Goal: Task Accomplishment & Management: Use online tool/utility

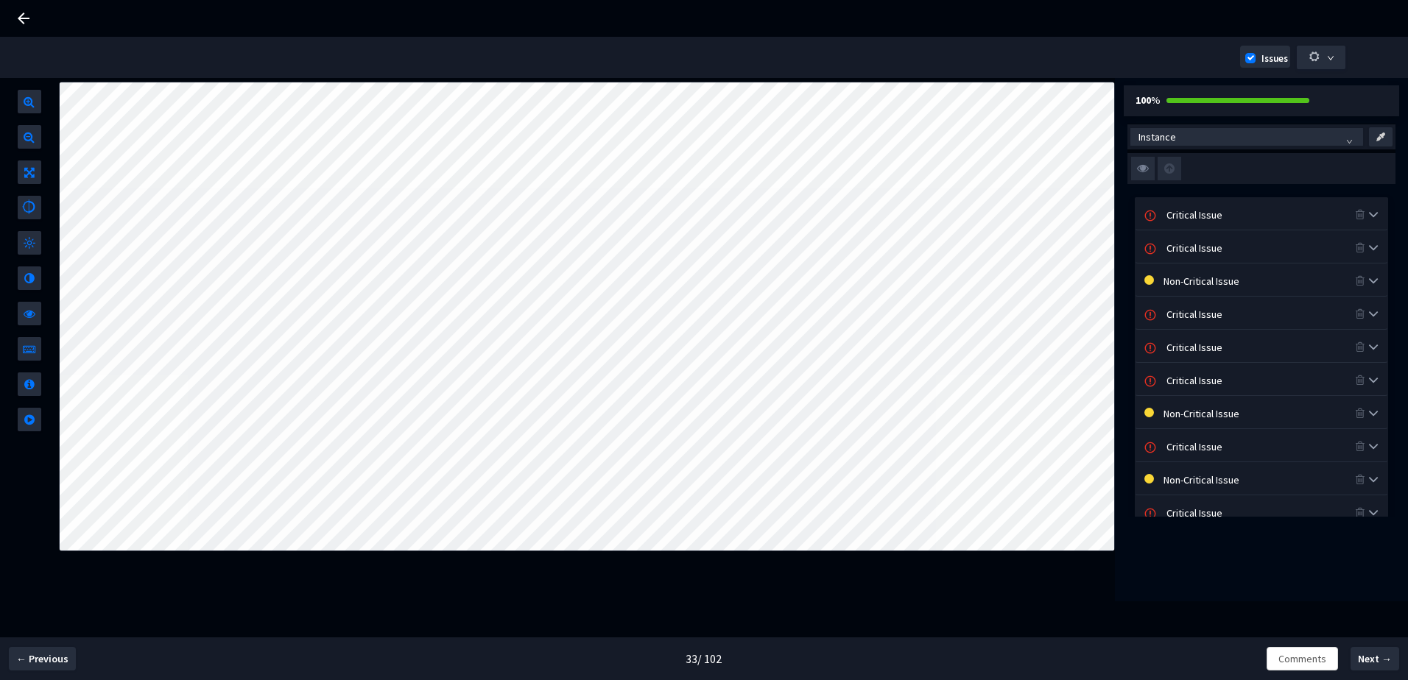
click at [1142, 175] on img at bounding box center [1143, 169] width 24 height 24
click at [0, 0] on input "checkbox" at bounding box center [0, 0] width 0 height 0
click at [1146, 172] on img at bounding box center [1143, 169] width 24 height 24
click at [0, 0] on input "checkbox" at bounding box center [0, 0] width 0 height 0
click at [1146, 172] on img at bounding box center [1143, 169] width 24 height 24
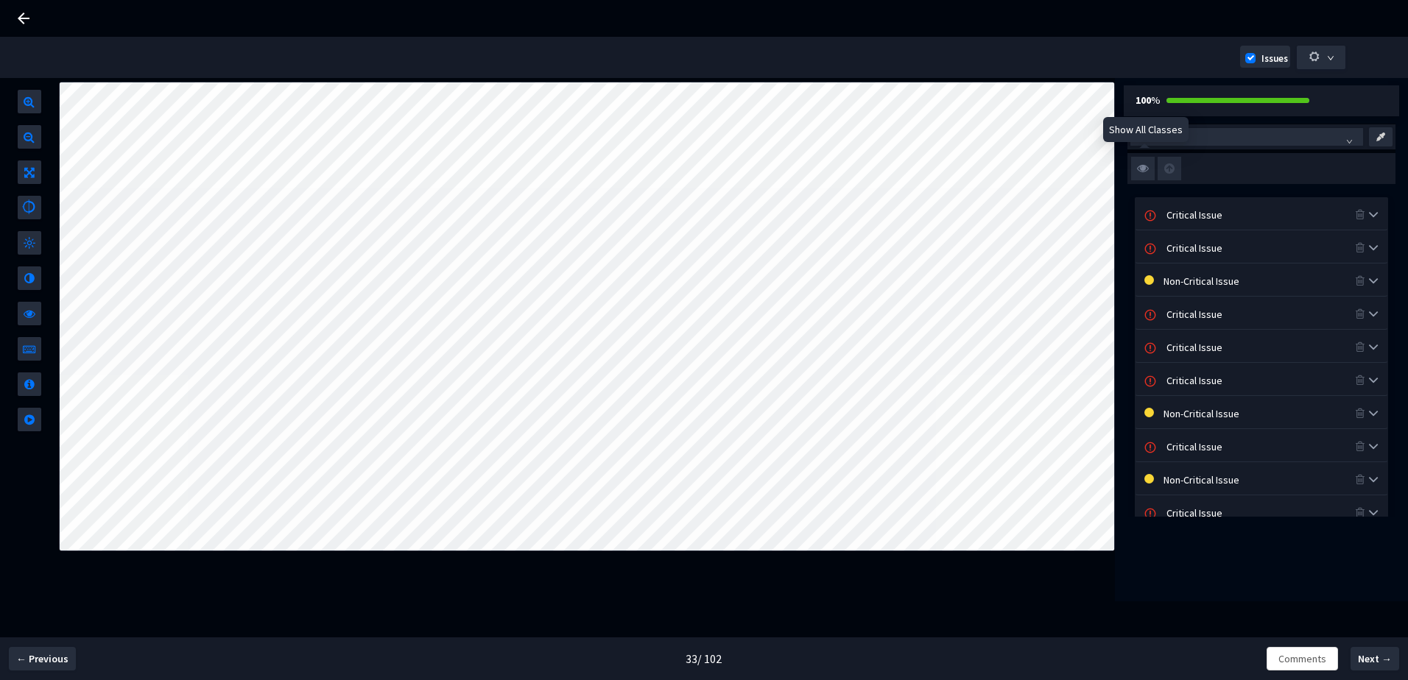
click at [0, 0] on input "checkbox" at bounding box center [0, 0] width 0 height 0
click at [1146, 172] on img at bounding box center [1143, 169] width 24 height 24
click at [0, 0] on input "checkbox" at bounding box center [0, 0] width 0 height 0
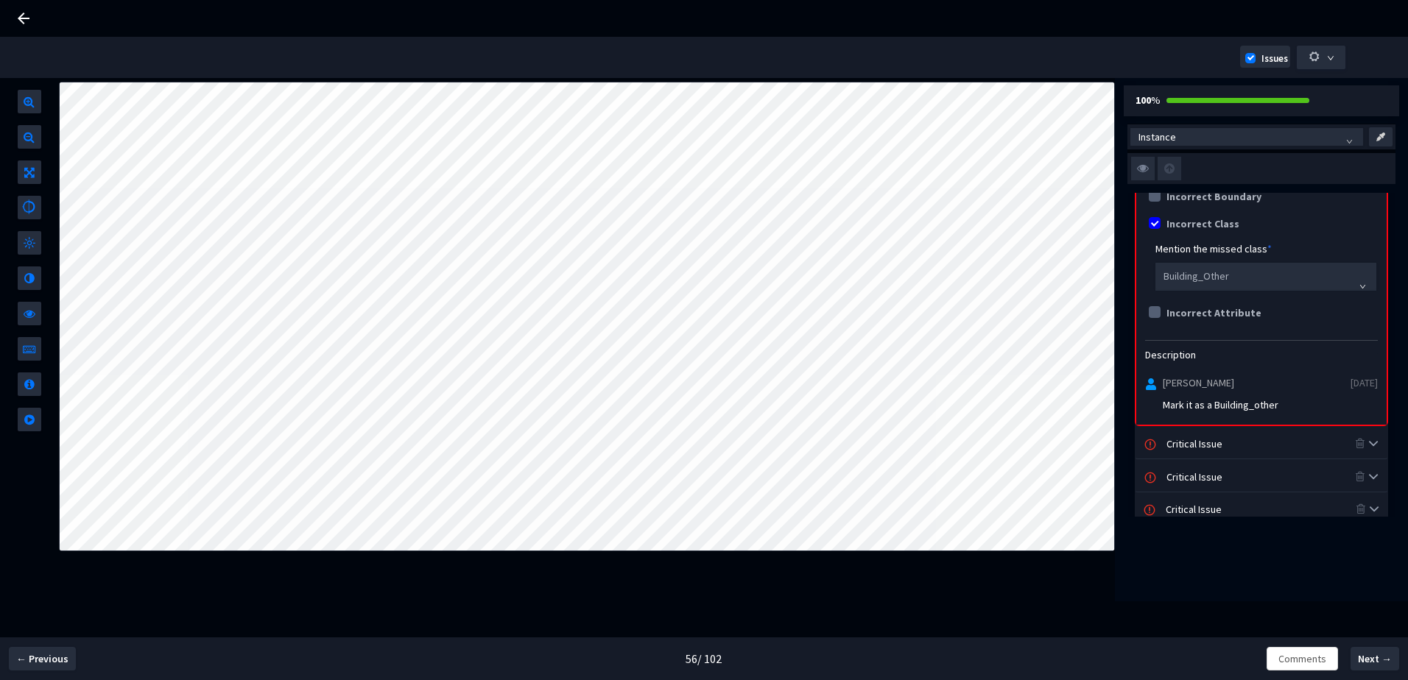
scroll to position [368, 0]
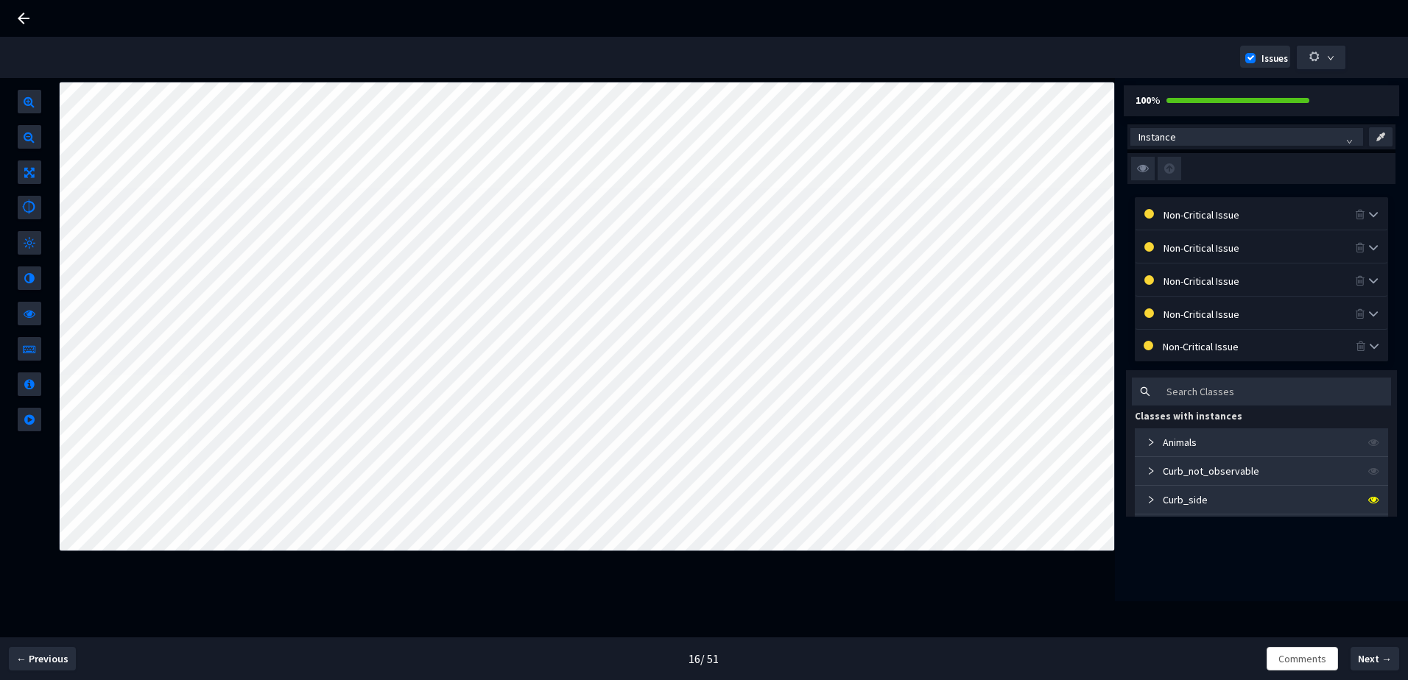
click at [1187, 214] on div "Non-Critical Issue" at bounding box center [1259, 214] width 191 height 16
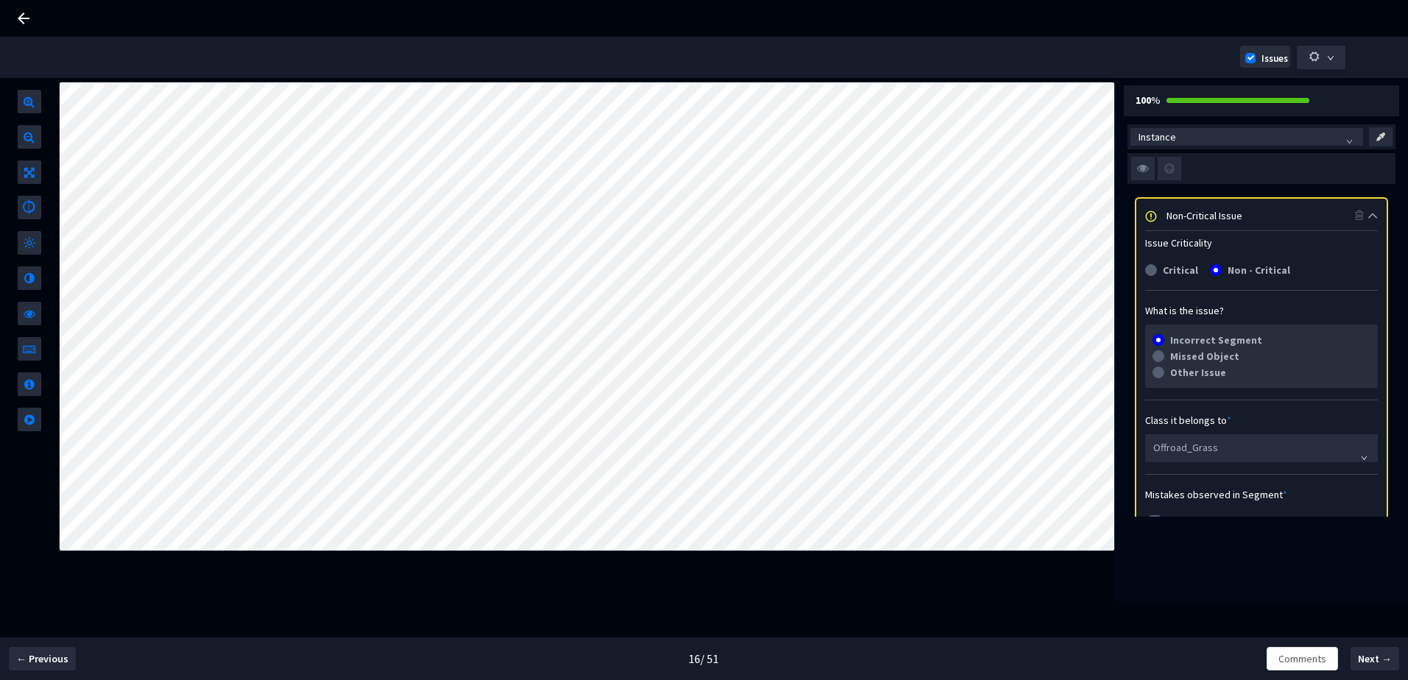
click at [1268, 205] on div "Non-Critical Issue" at bounding box center [1261, 215] width 250 height 32
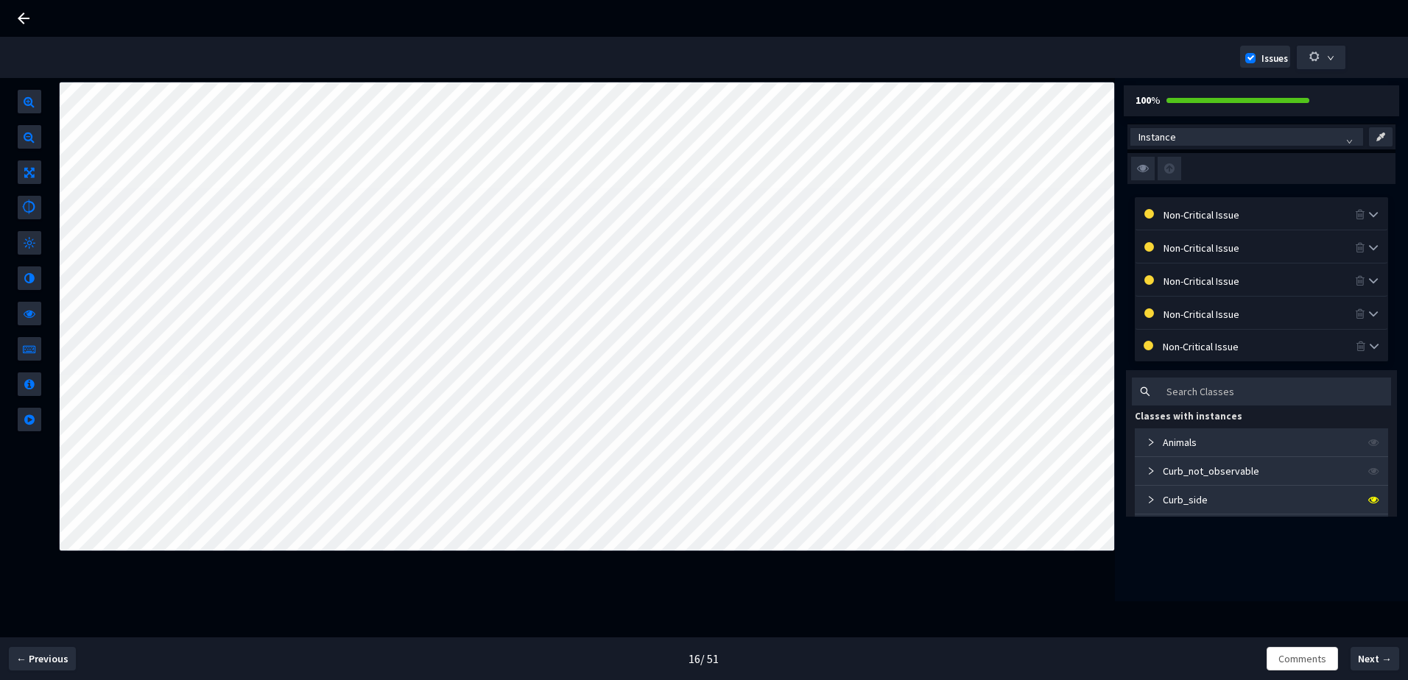
click at [1191, 241] on div "Non-Critical Issue" at bounding box center [1259, 247] width 191 height 16
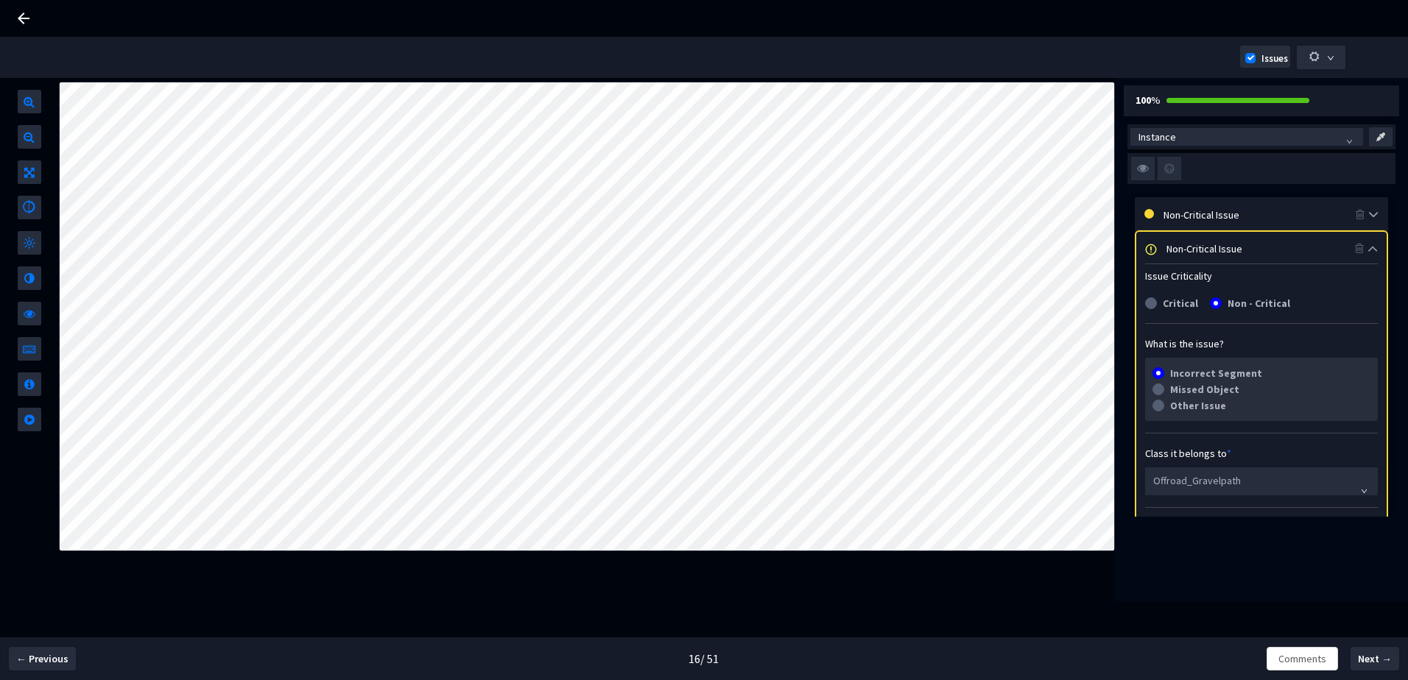
click at [1191, 241] on div "Non-Critical Issue" at bounding box center [1261, 248] width 189 height 16
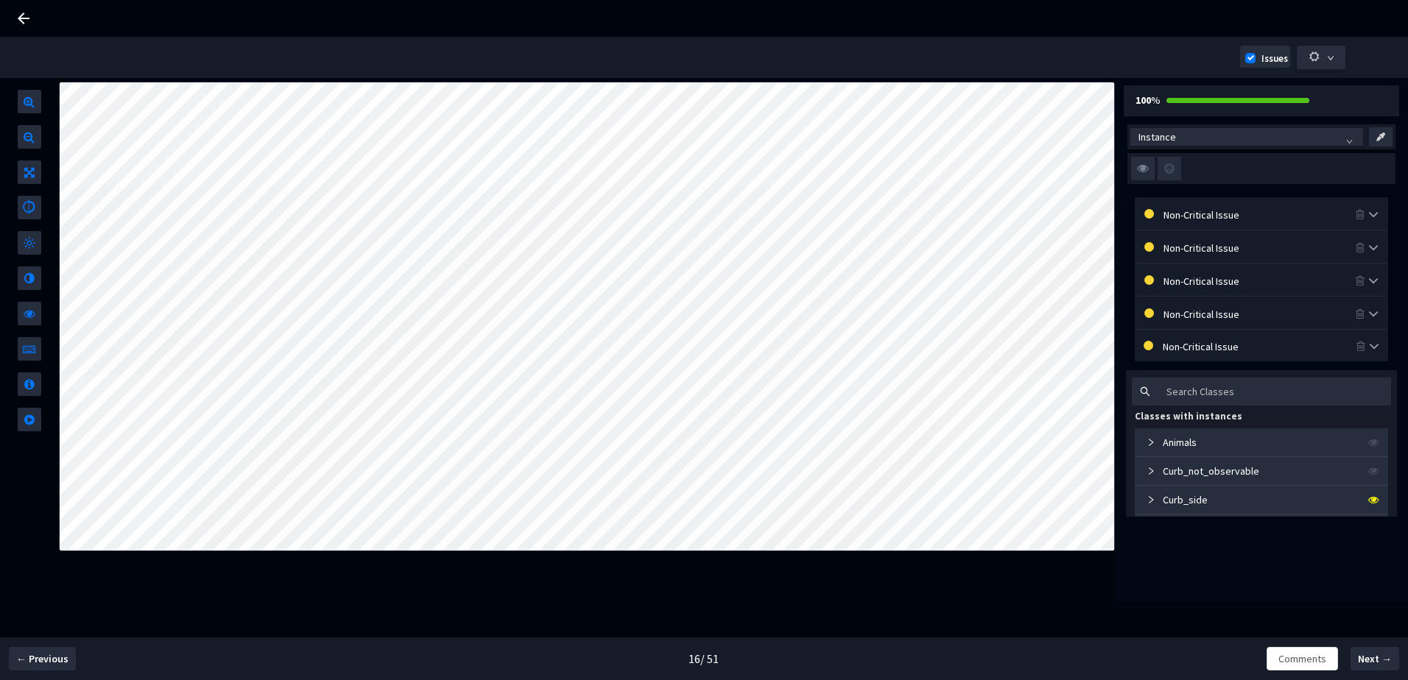
click at [1184, 276] on div "Non-Critical Issue" at bounding box center [1259, 280] width 191 height 16
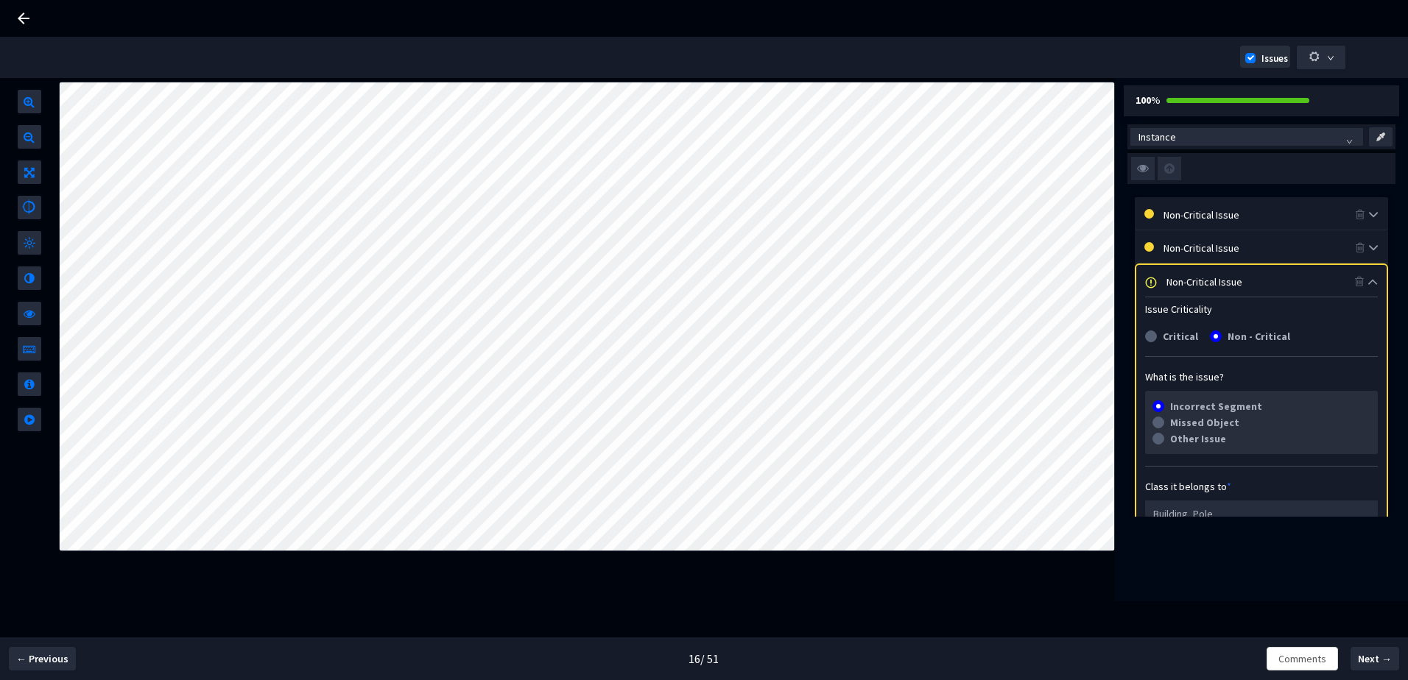
click at [1184, 276] on div "Non-Critical Issue" at bounding box center [1261, 281] width 189 height 16
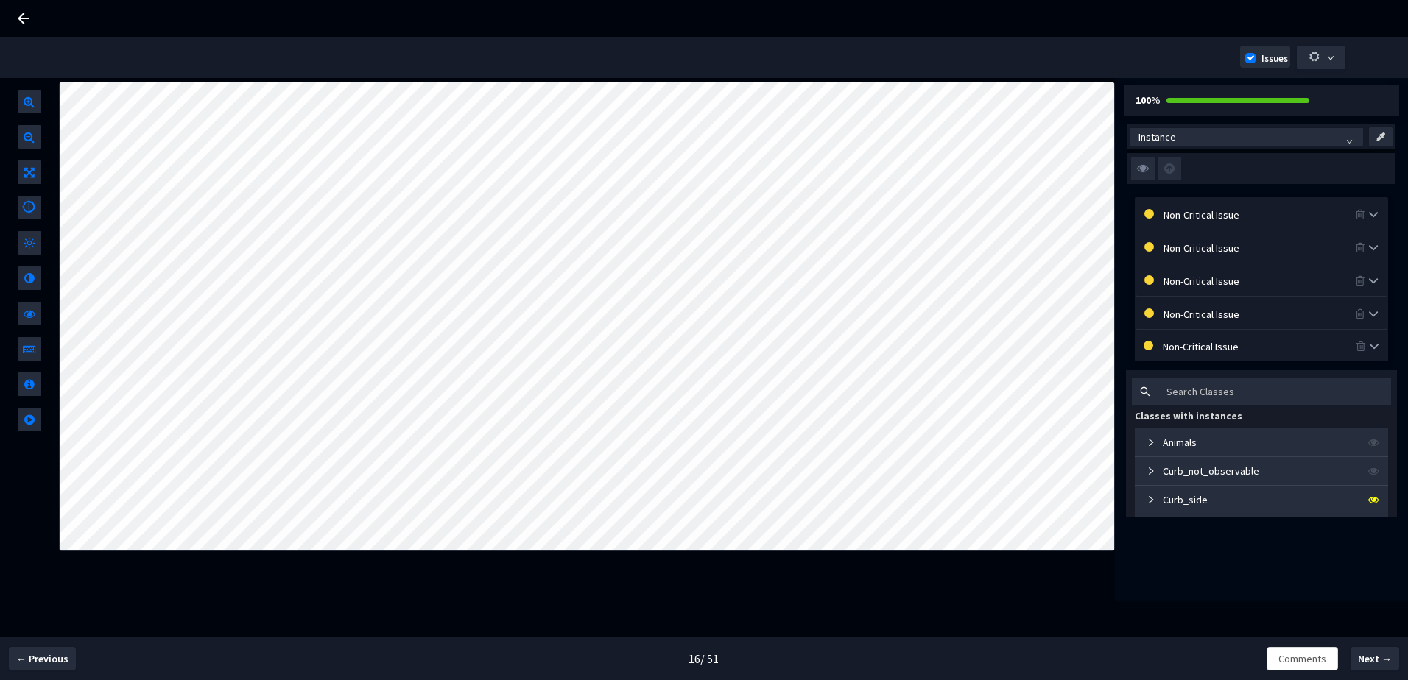
click at [1184, 276] on div "Non-Critical Issue" at bounding box center [1259, 280] width 191 height 16
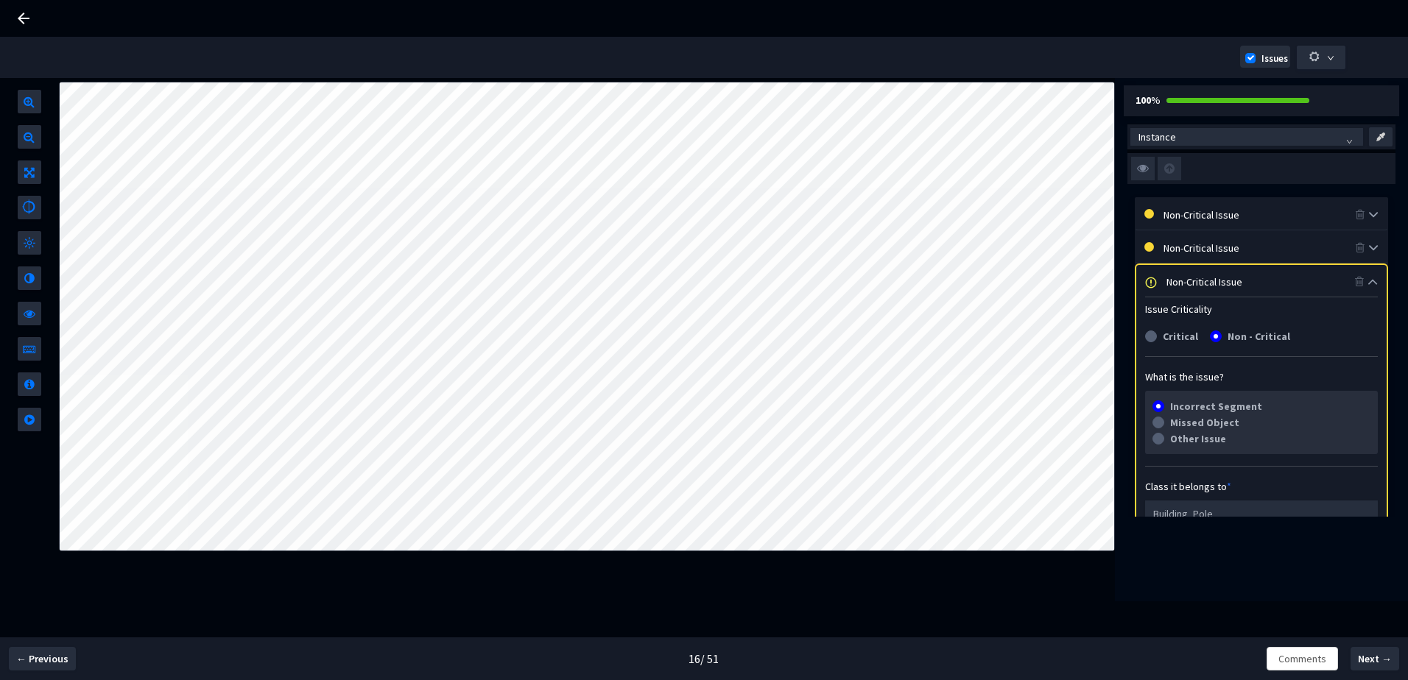
click at [1184, 276] on div "Non-Critical Issue" at bounding box center [1261, 281] width 189 height 16
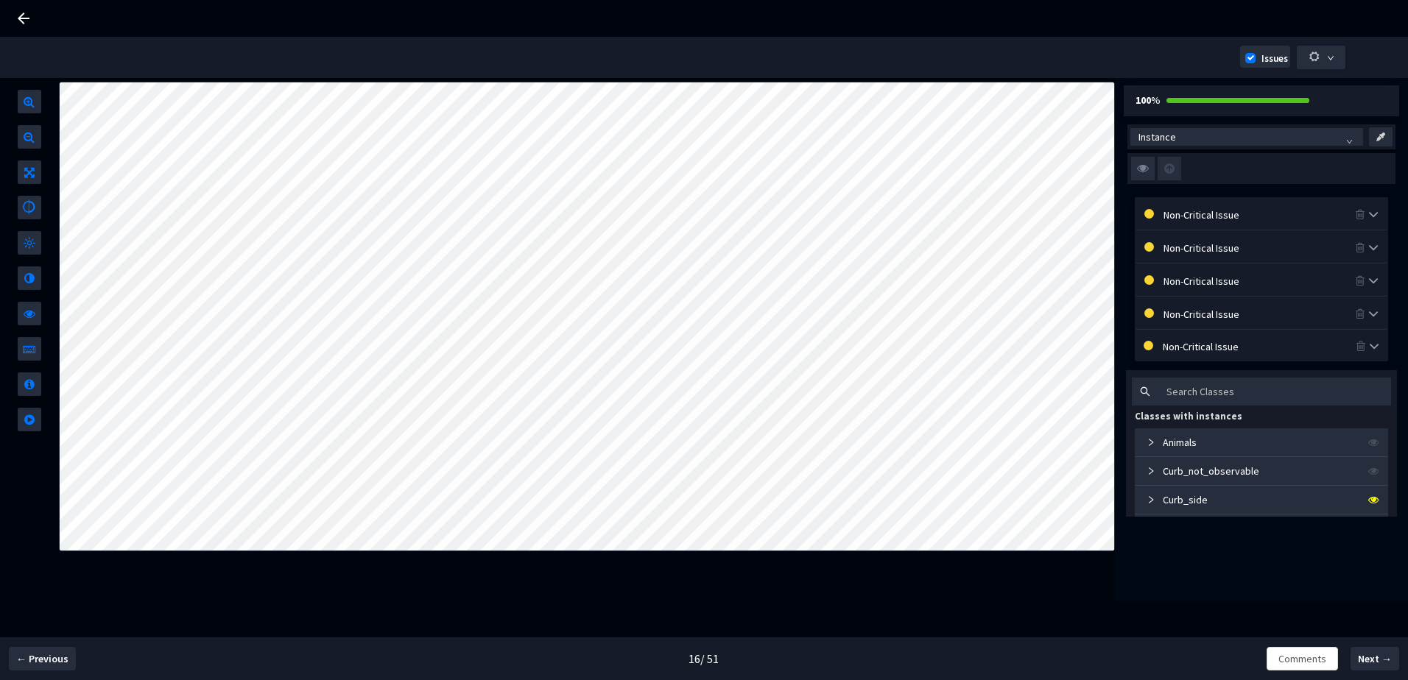
click at [1184, 276] on div "Non-Critical Issue" at bounding box center [1259, 280] width 191 height 16
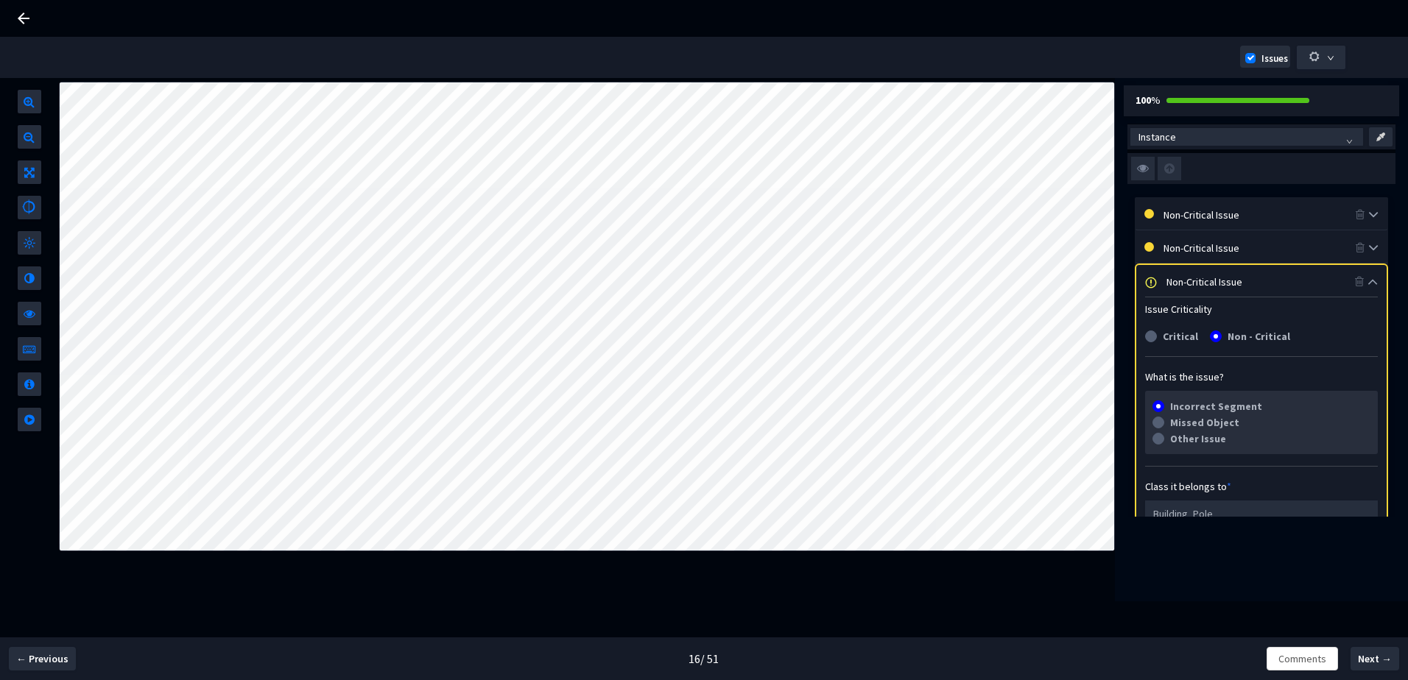
click at [1178, 280] on div "Non-Critical Issue" at bounding box center [1261, 281] width 189 height 16
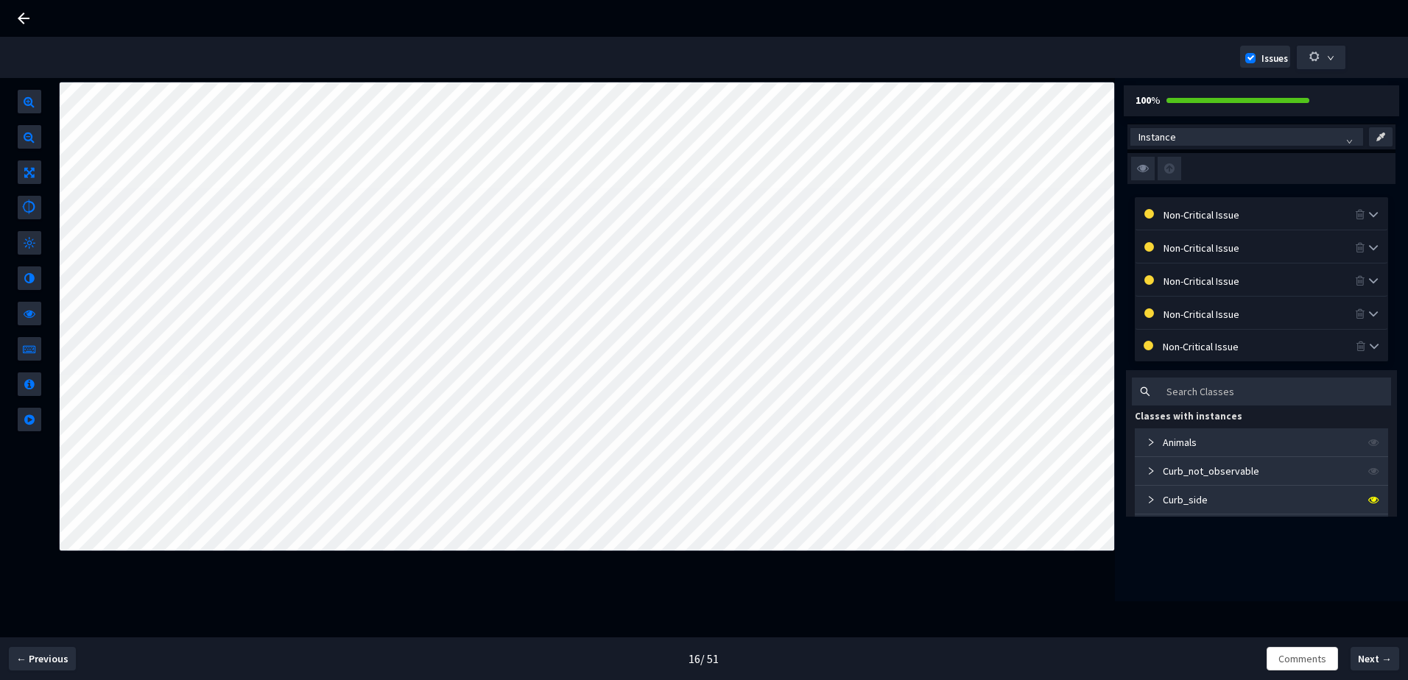
click at [1178, 280] on div "Non-Critical Issue" at bounding box center [1259, 280] width 191 height 16
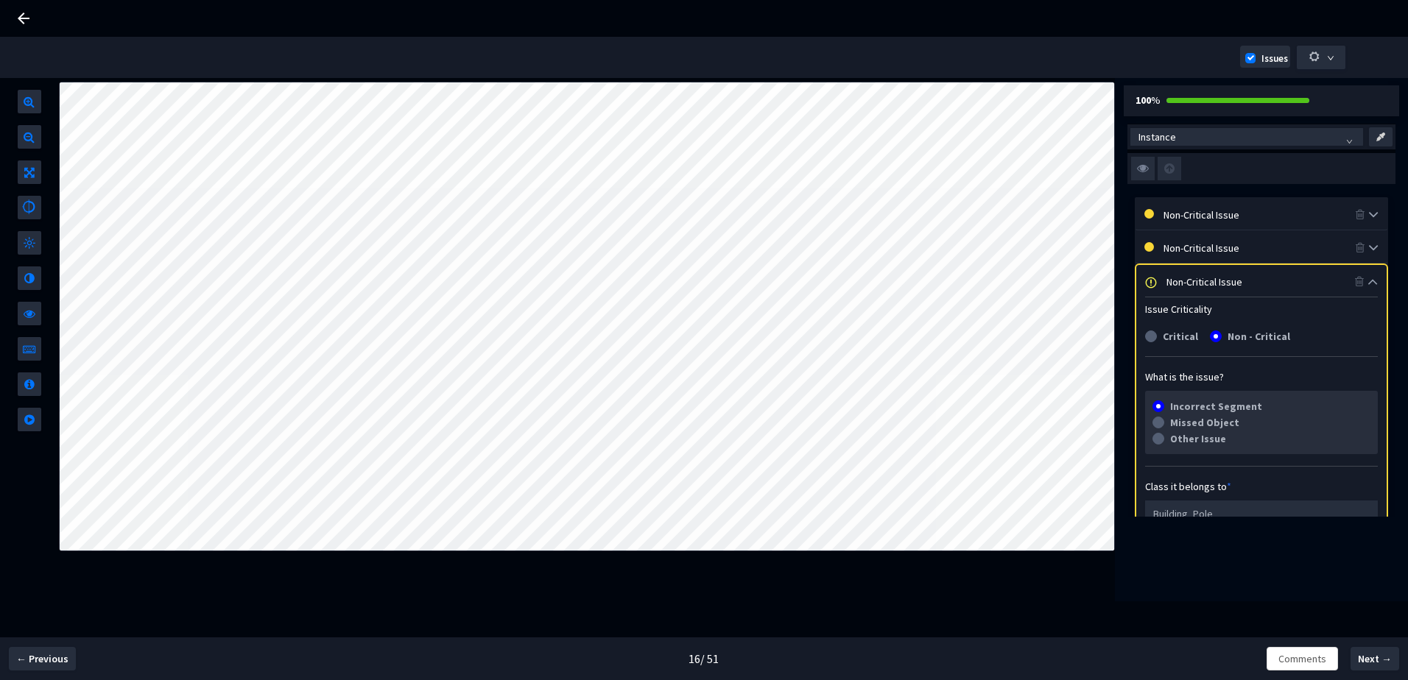
click at [1178, 280] on div "Non-Critical Issue" at bounding box center [1261, 281] width 189 height 16
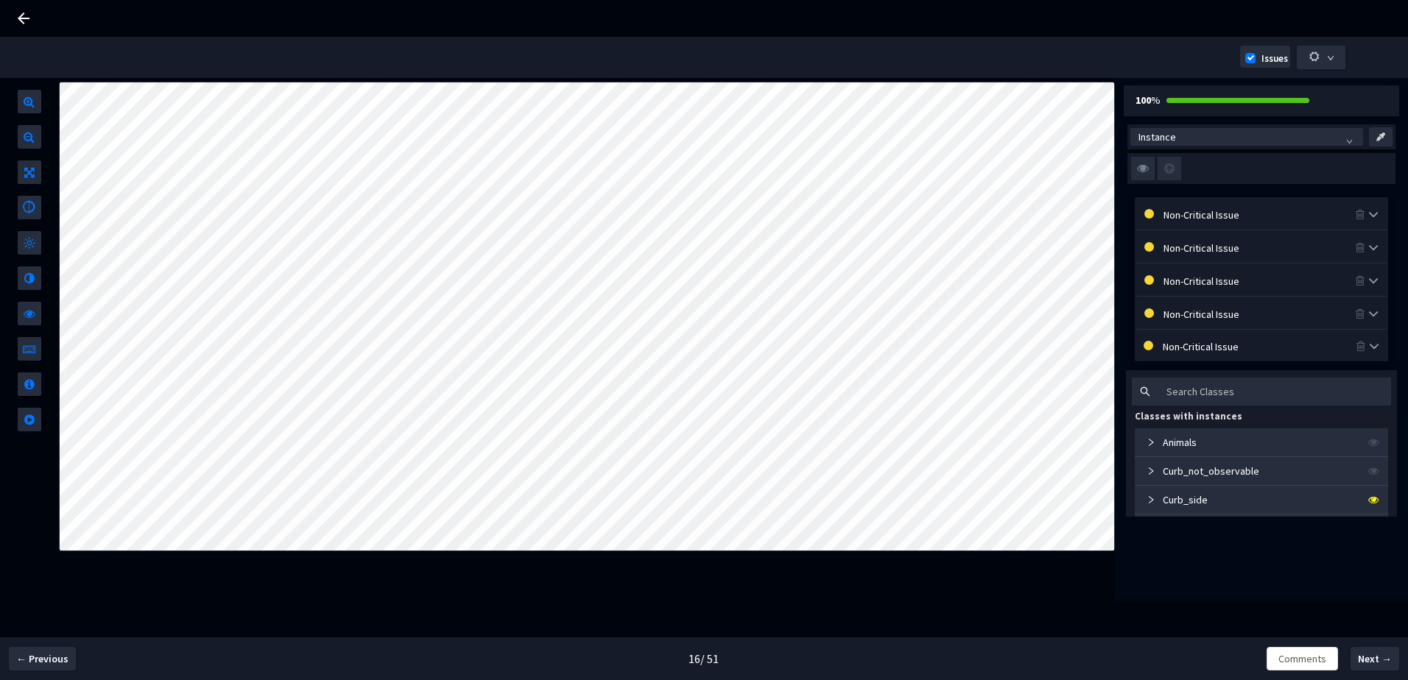
click at [1201, 313] on div "Non-Critical Issue" at bounding box center [1259, 314] width 191 height 16
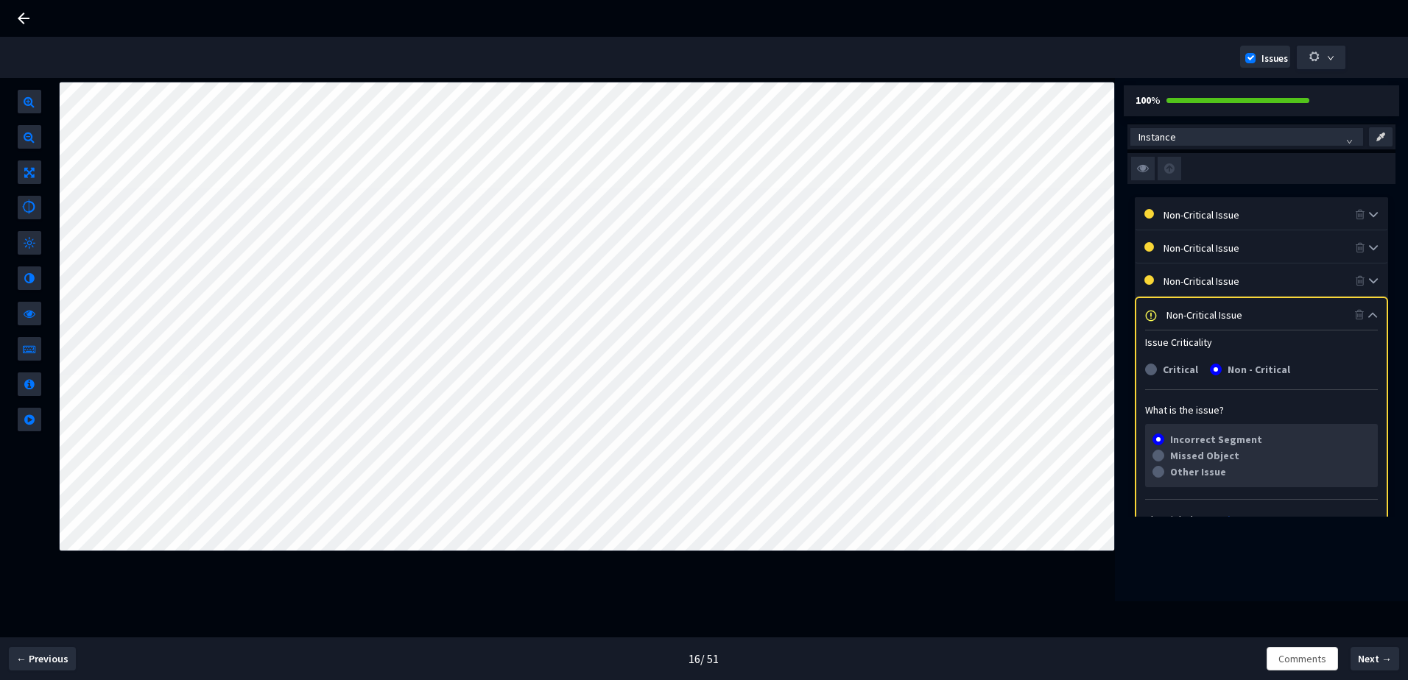
click at [1201, 313] on div "Non-Critical Issue" at bounding box center [1261, 314] width 189 height 16
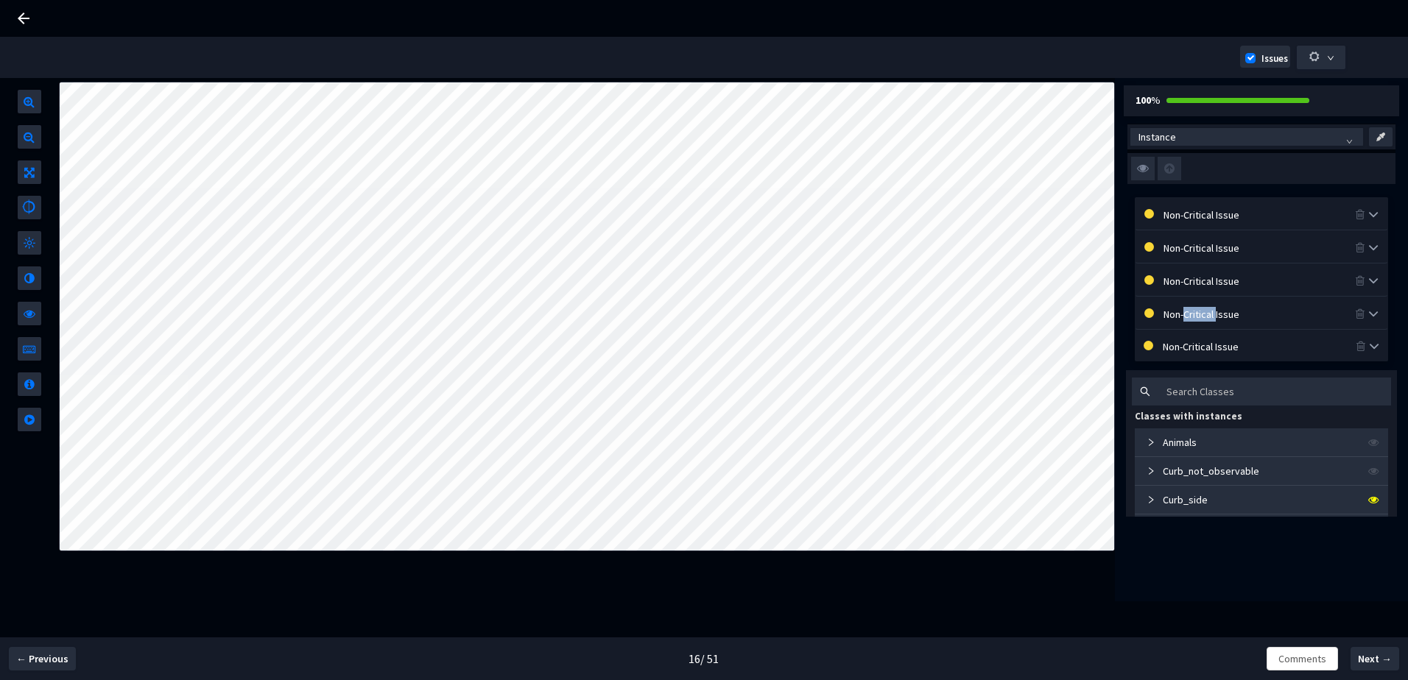
click at [1201, 313] on div "Non-Critical Issue" at bounding box center [1259, 314] width 191 height 16
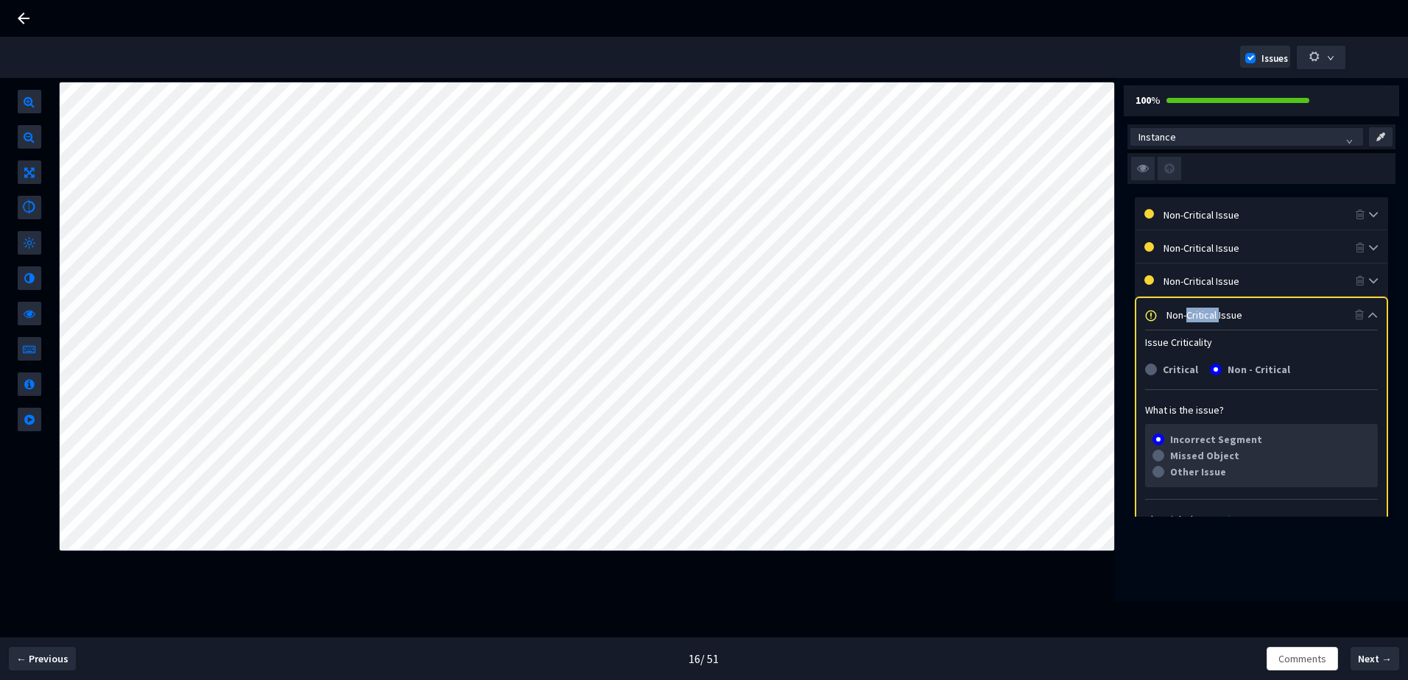
click at [1199, 313] on div "Non-Critical Issue" at bounding box center [1261, 314] width 189 height 16
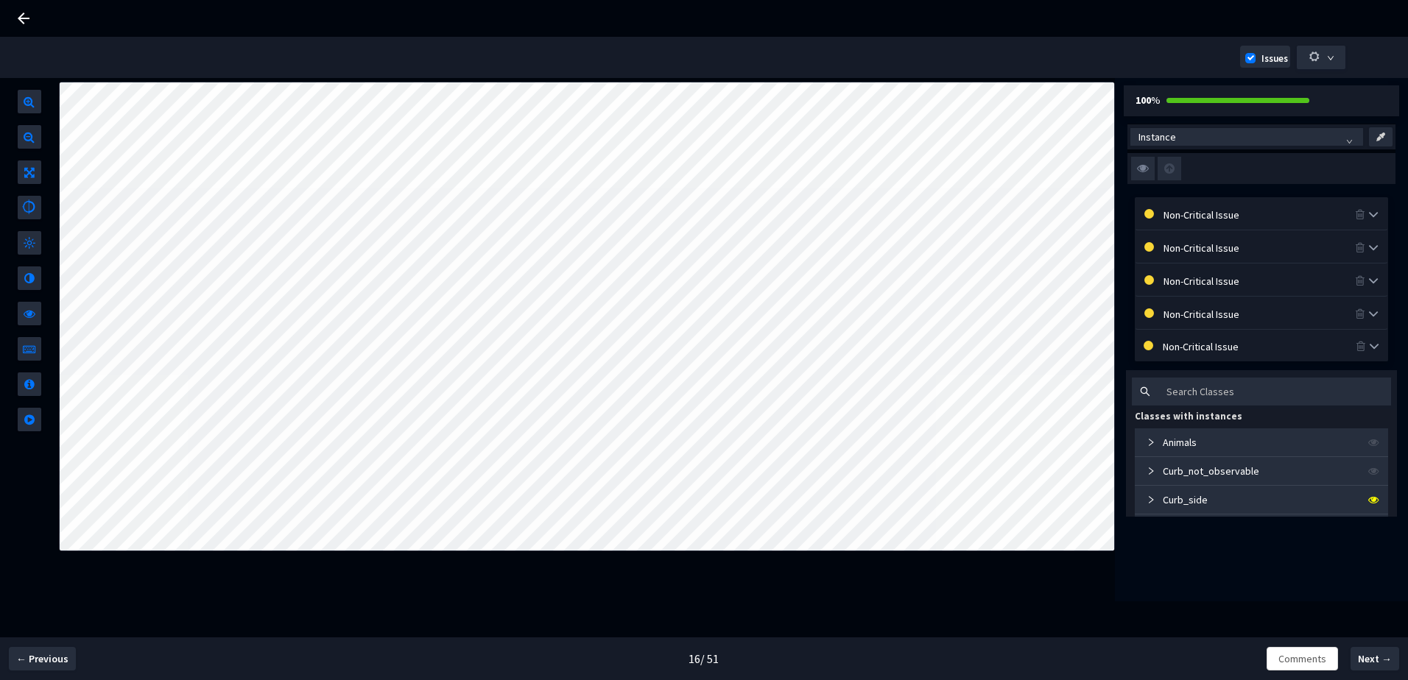
click at [1173, 339] on div "Non-Critical Issue" at bounding box center [1259, 346] width 193 height 16
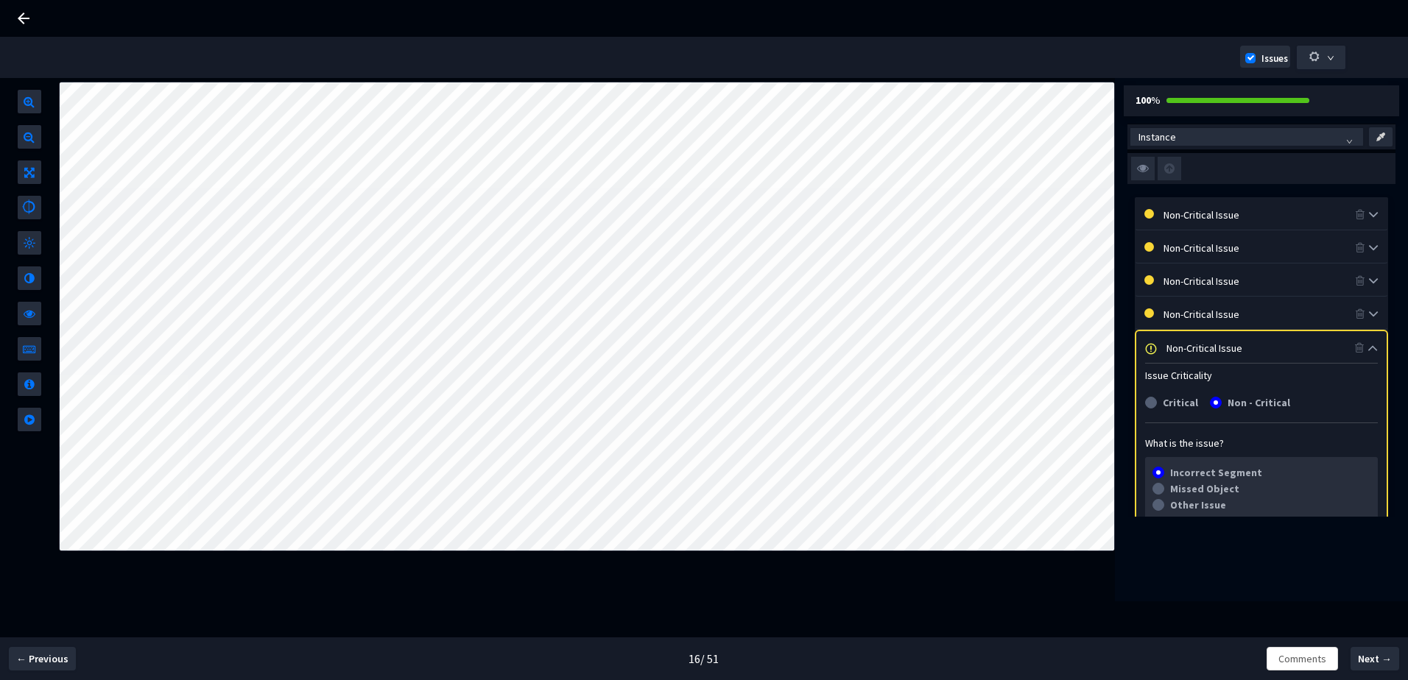
click at [1175, 340] on div "Non-Critical Issue" at bounding box center [1261, 348] width 189 height 16
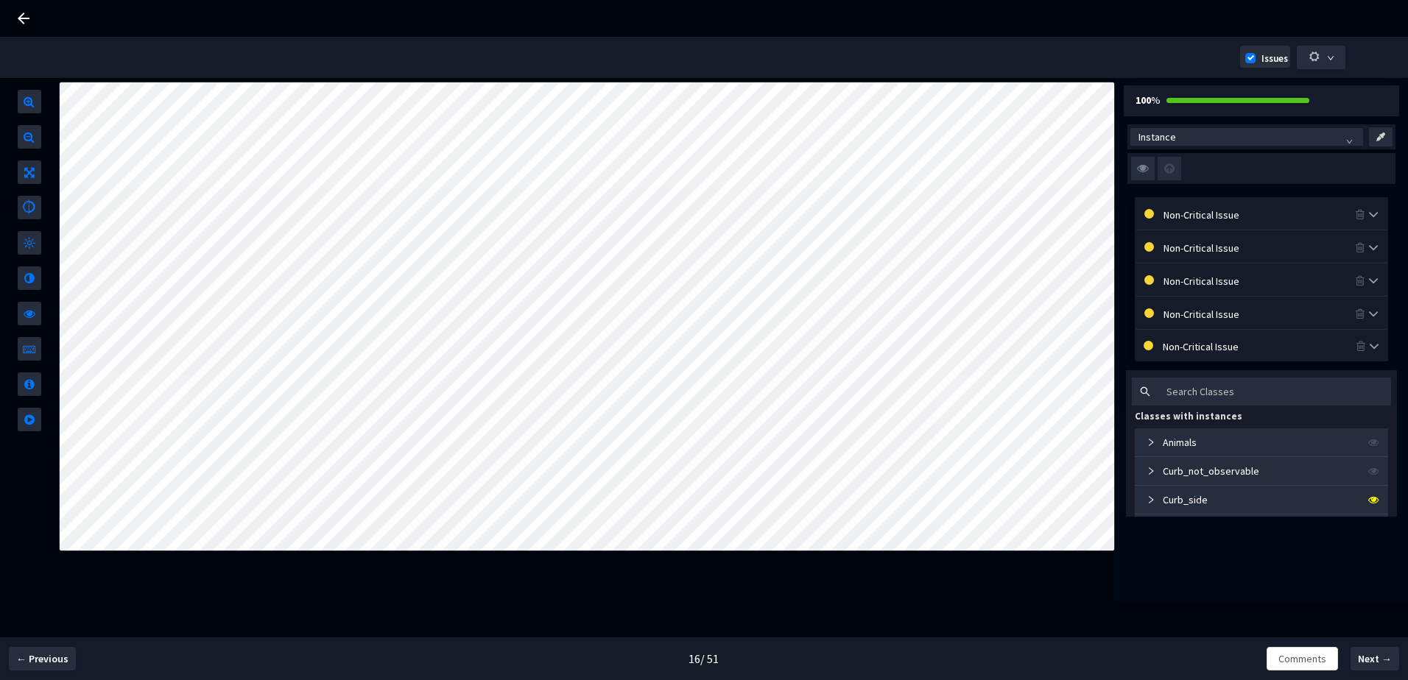
click at [1214, 339] on div "Non-Critical Issue" at bounding box center [1259, 346] width 193 height 16
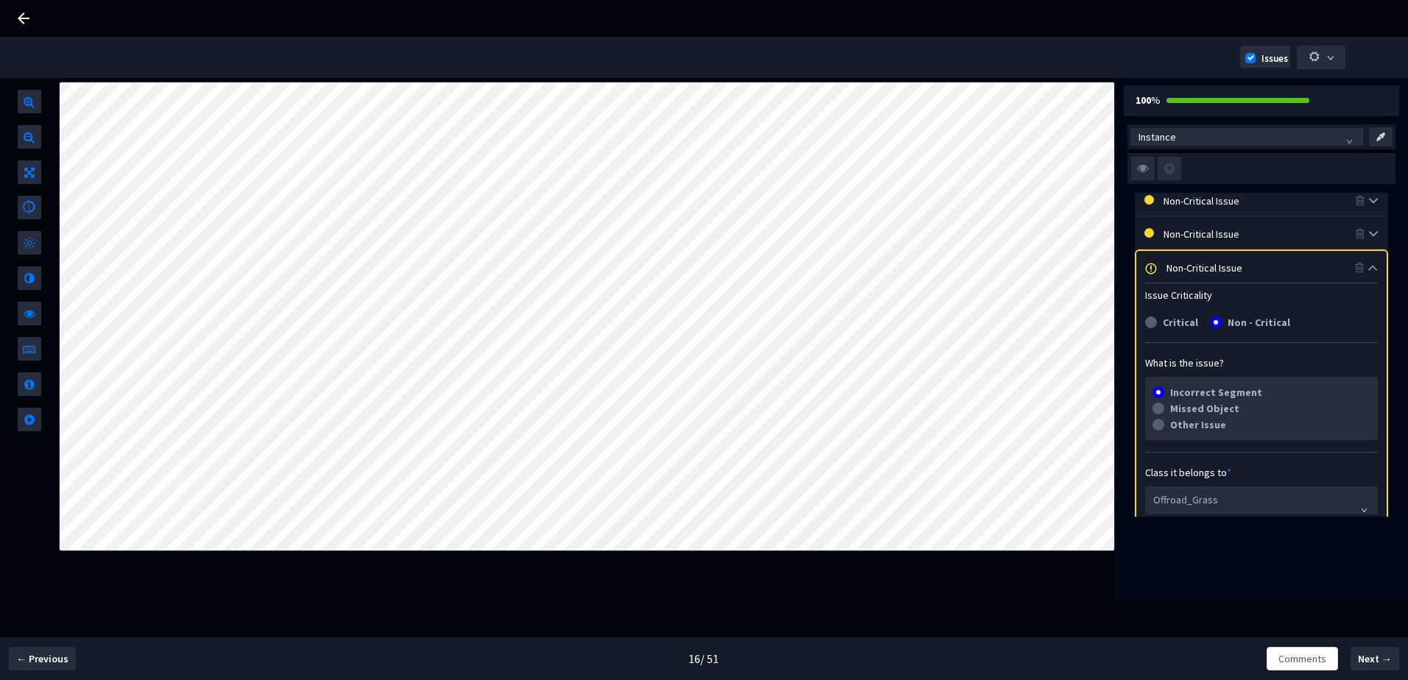
scroll to position [74, 0]
click at [1206, 266] on div "Non-Critical Issue" at bounding box center [1261, 274] width 189 height 16
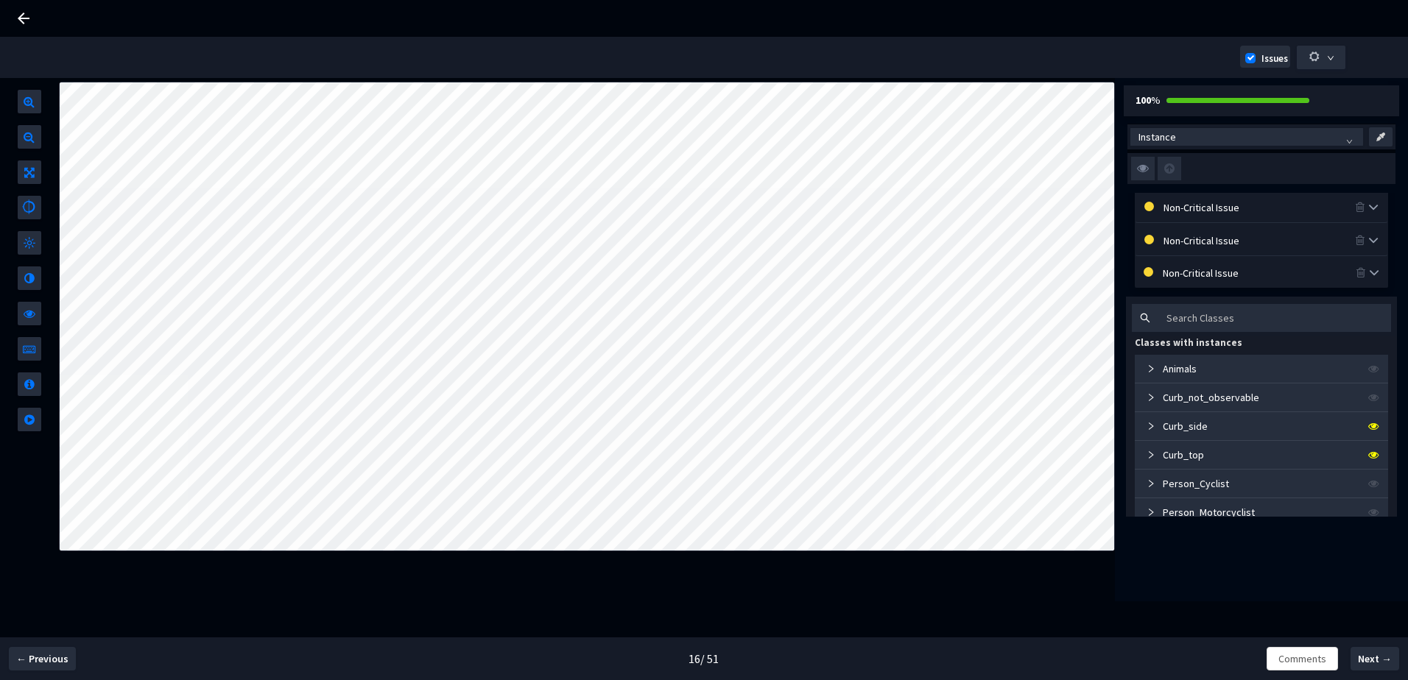
click at [1206, 251] on div "Non-Critical Issue" at bounding box center [1262, 240] width 252 height 32
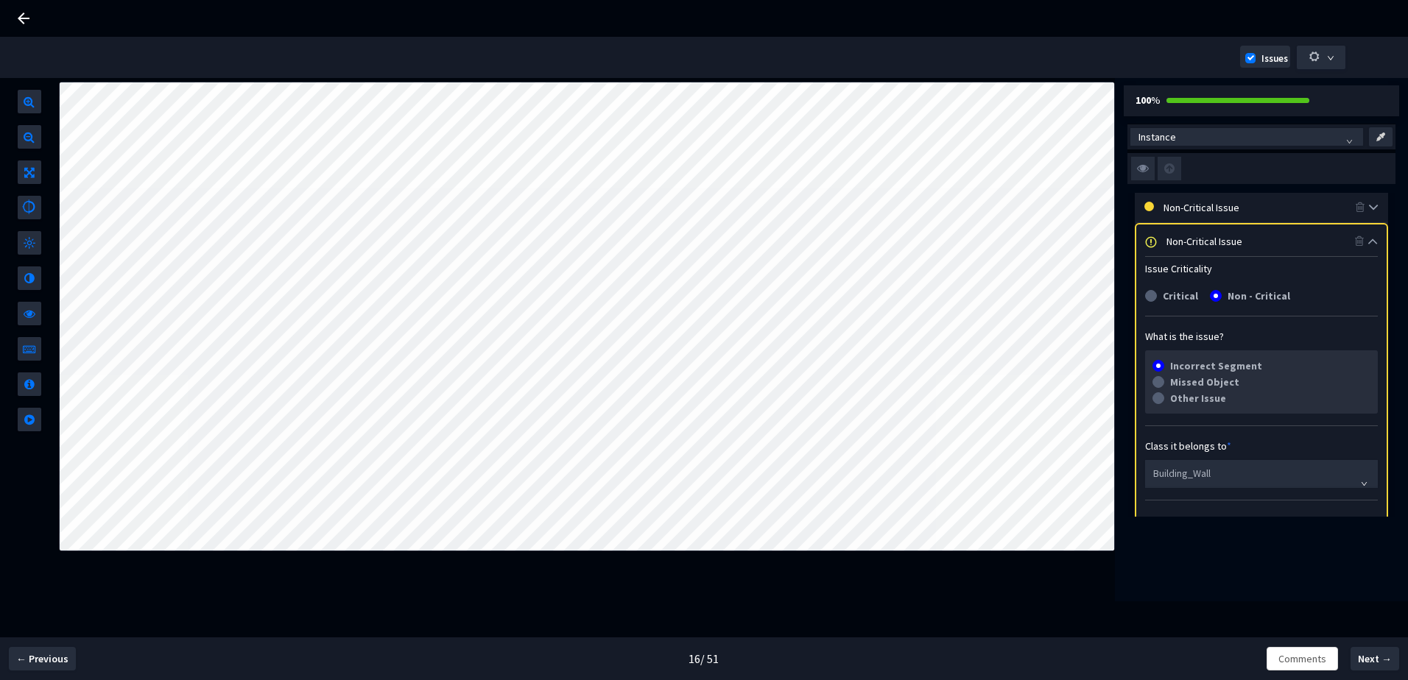
click at [1207, 248] on div "Non-Critical Issue" at bounding box center [1261, 241] width 189 height 16
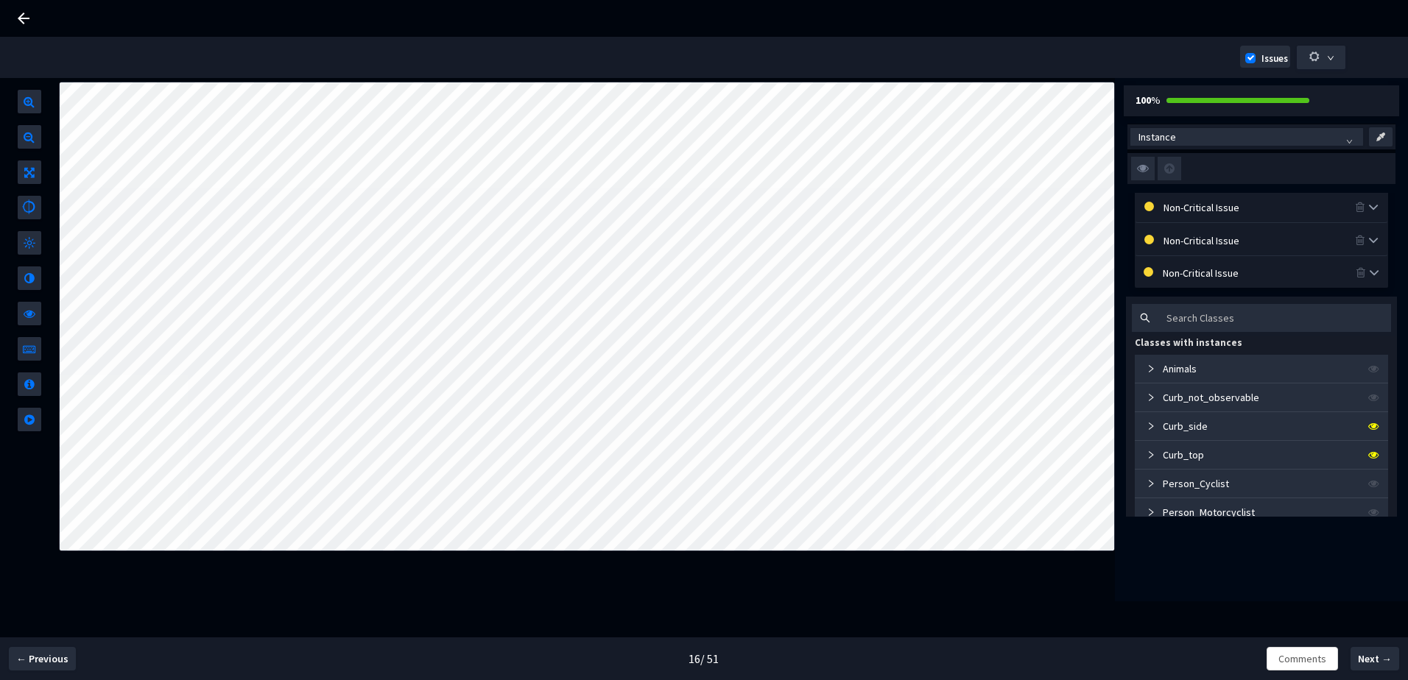
click at [1210, 214] on div "Non-Critical Issue" at bounding box center [1259, 207] width 191 height 16
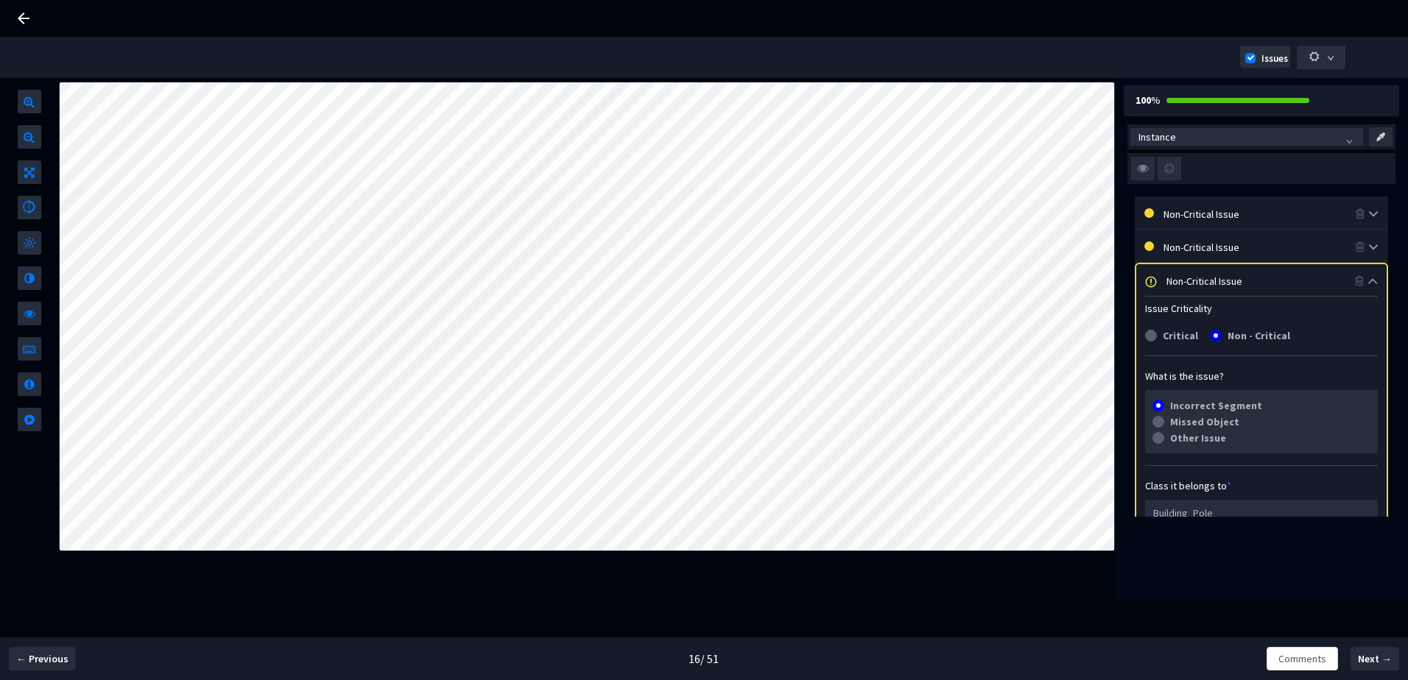
scroll to position [0, 0]
click at [1198, 276] on div "Non-Critical Issue" at bounding box center [1261, 281] width 189 height 16
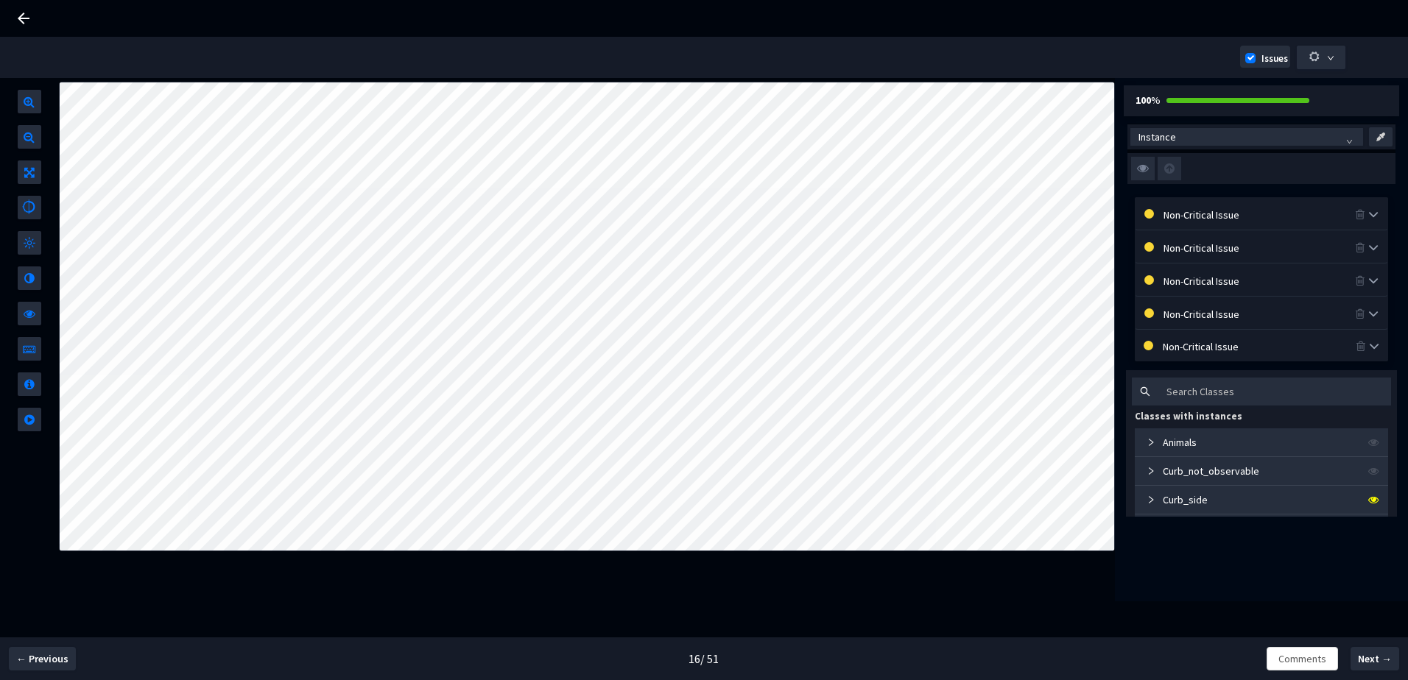
click at [1203, 250] on div "Non-Critical Issue" at bounding box center [1259, 247] width 191 height 16
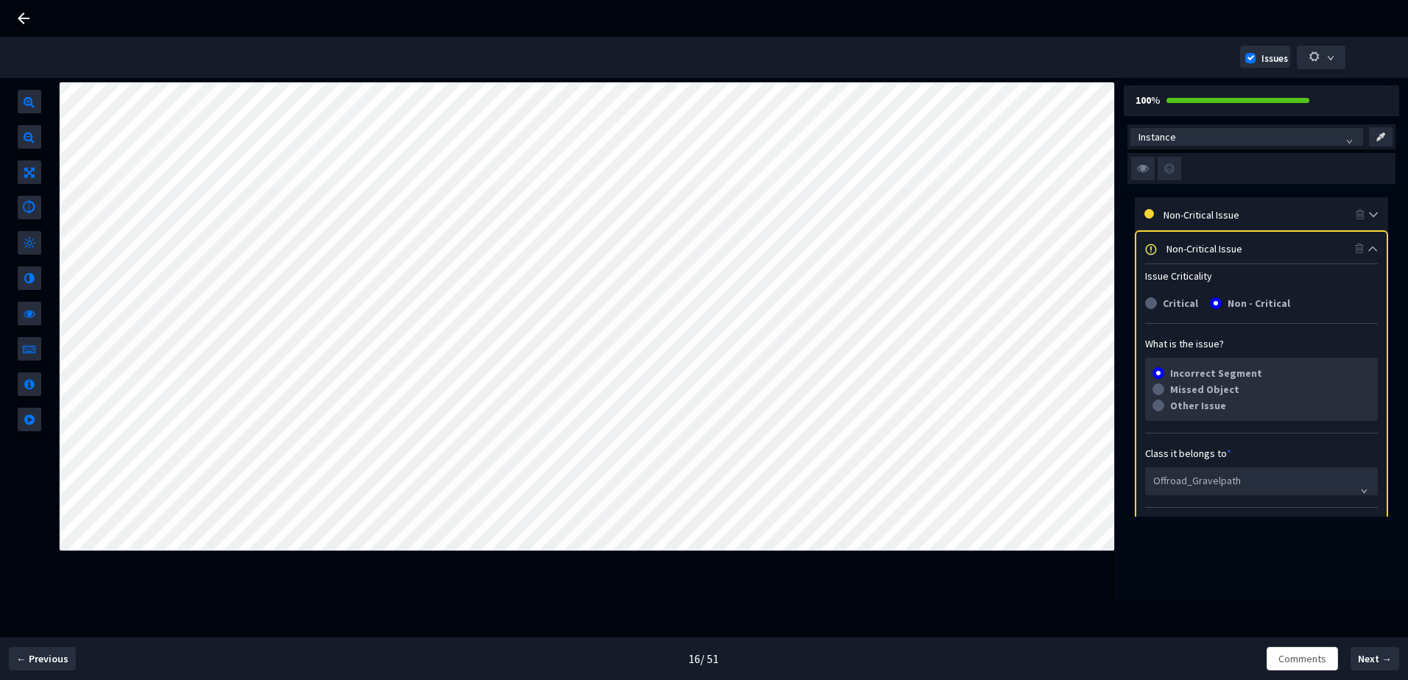
click at [1208, 252] on div "Non-Critical Issue" at bounding box center [1261, 248] width 189 height 16
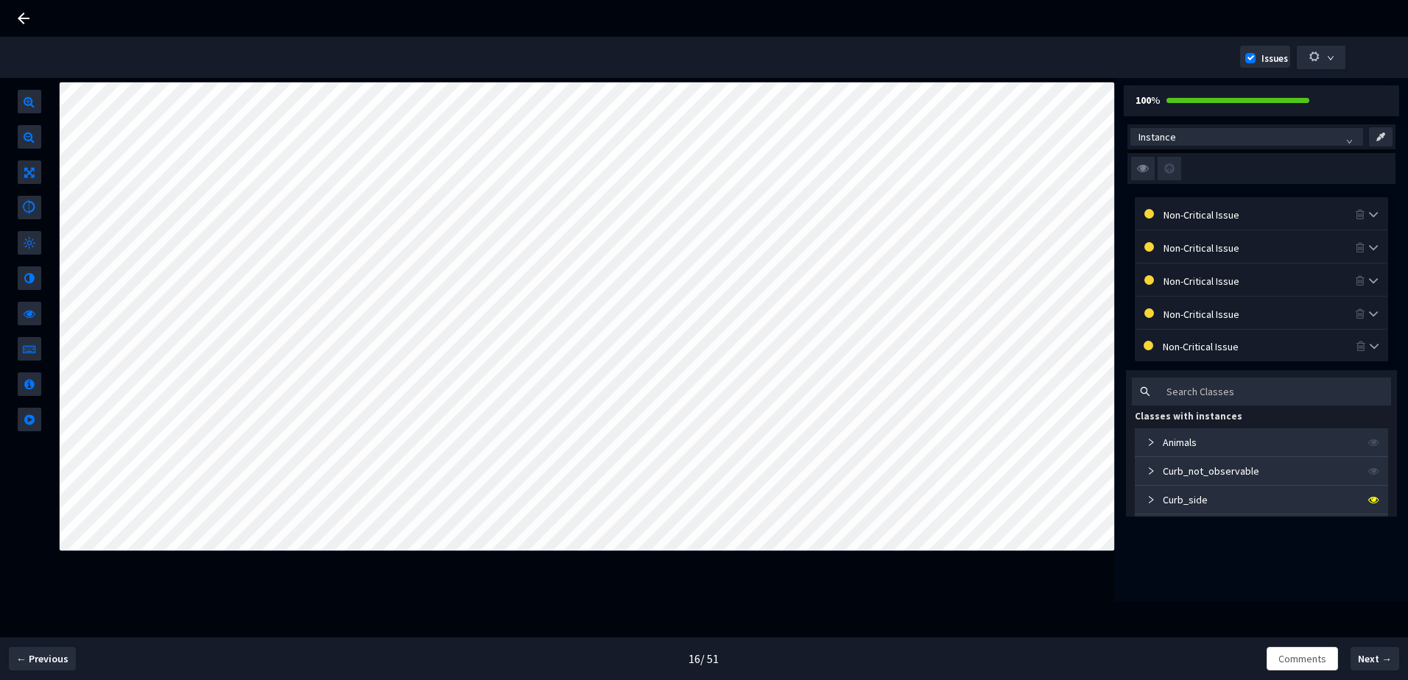
click at [1210, 222] on div "Non-Critical Issue" at bounding box center [1262, 214] width 252 height 32
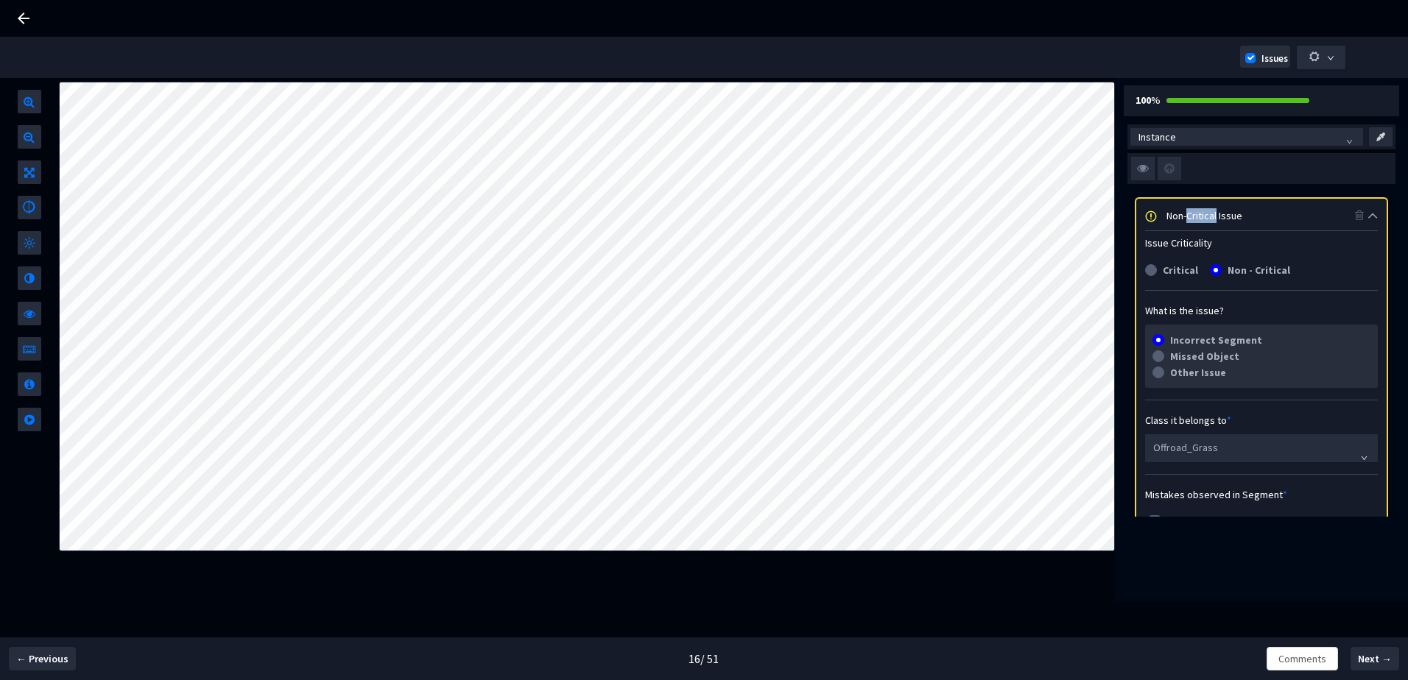
click at [1209, 221] on div "Non-Critical Issue" at bounding box center [1261, 215] width 189 height 16
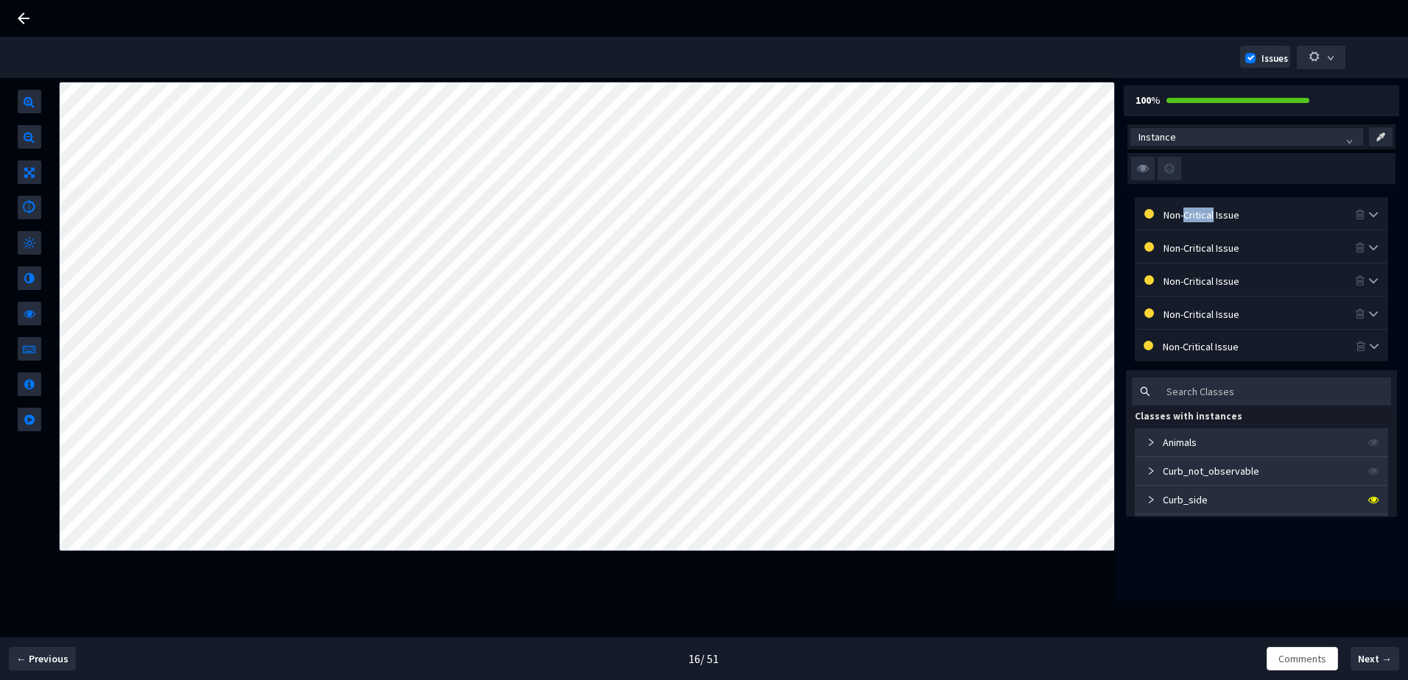
drag, startPoint x: 1209, startPoint y: 221, endPoint x: 1189, endPoint y: 213, distance: 21.5
click at [1189, 213] on div "Non-Critical Issue" at bounding box center [1259, 214] width 191 height 16
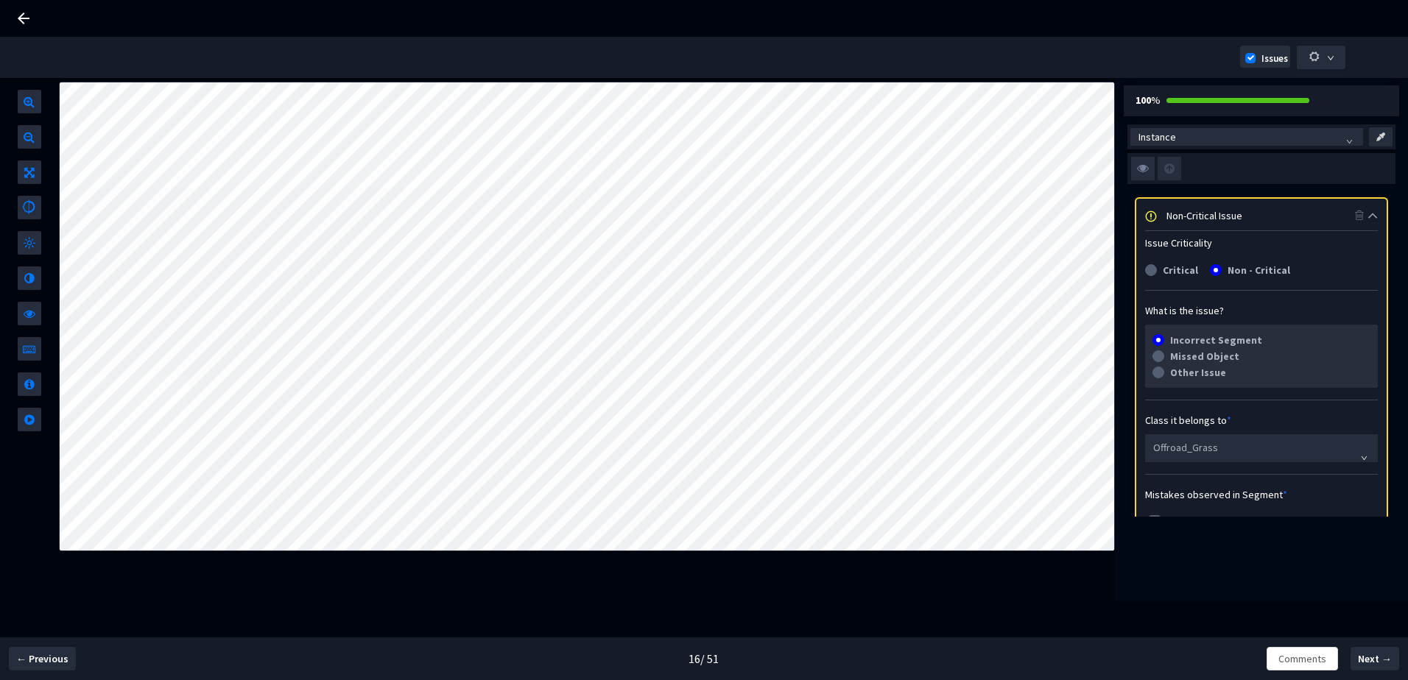
click at [1204, 217] on div "Non-Critical Issue" at bounding box center [1261, 215] width 189 height 16
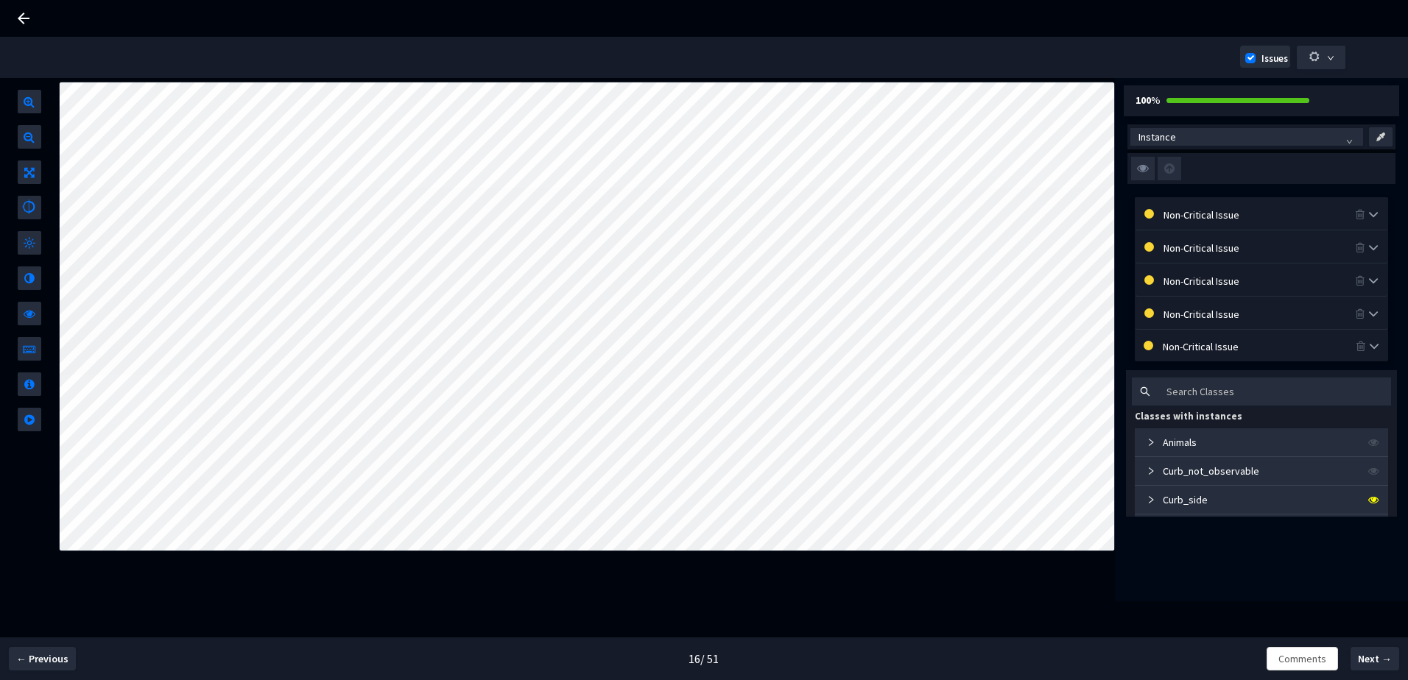
click at [1235, 281] on div "Non-Critical Issue" at bounding box center [1259, 280] width 191 height 16
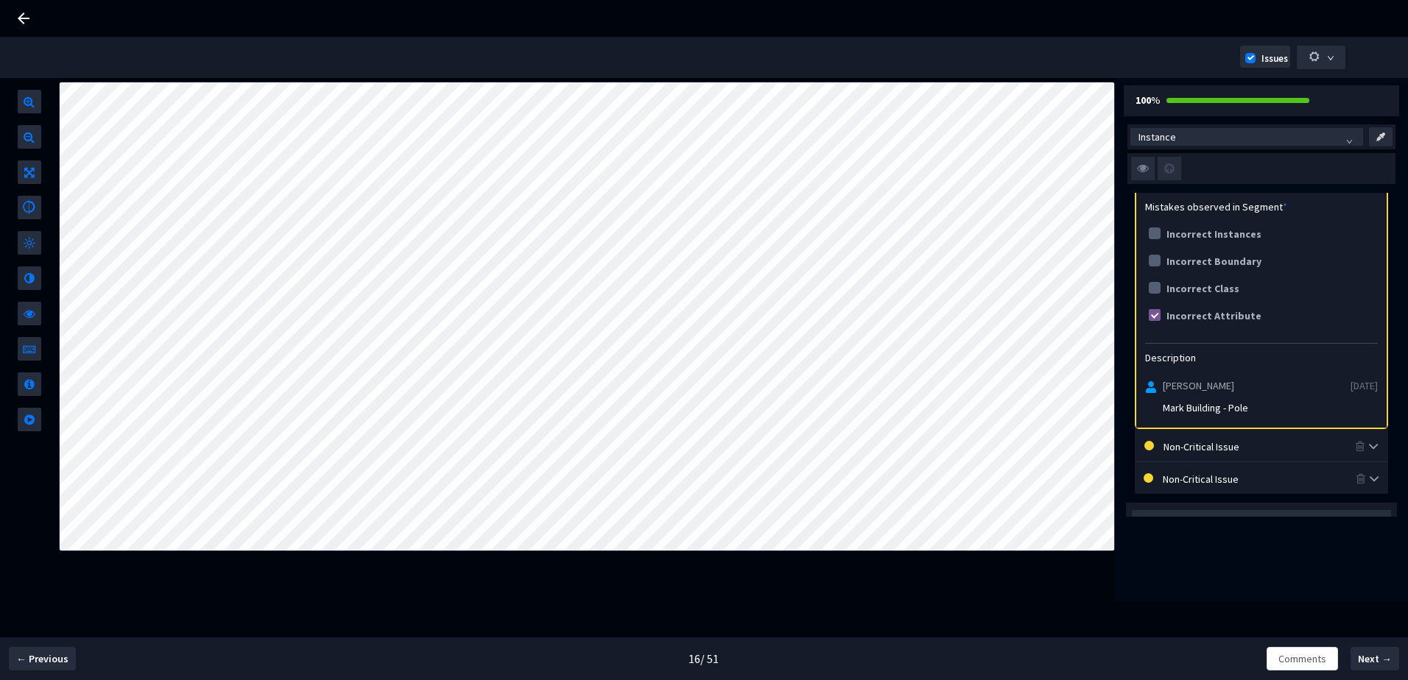
scroll to position [368, 0]
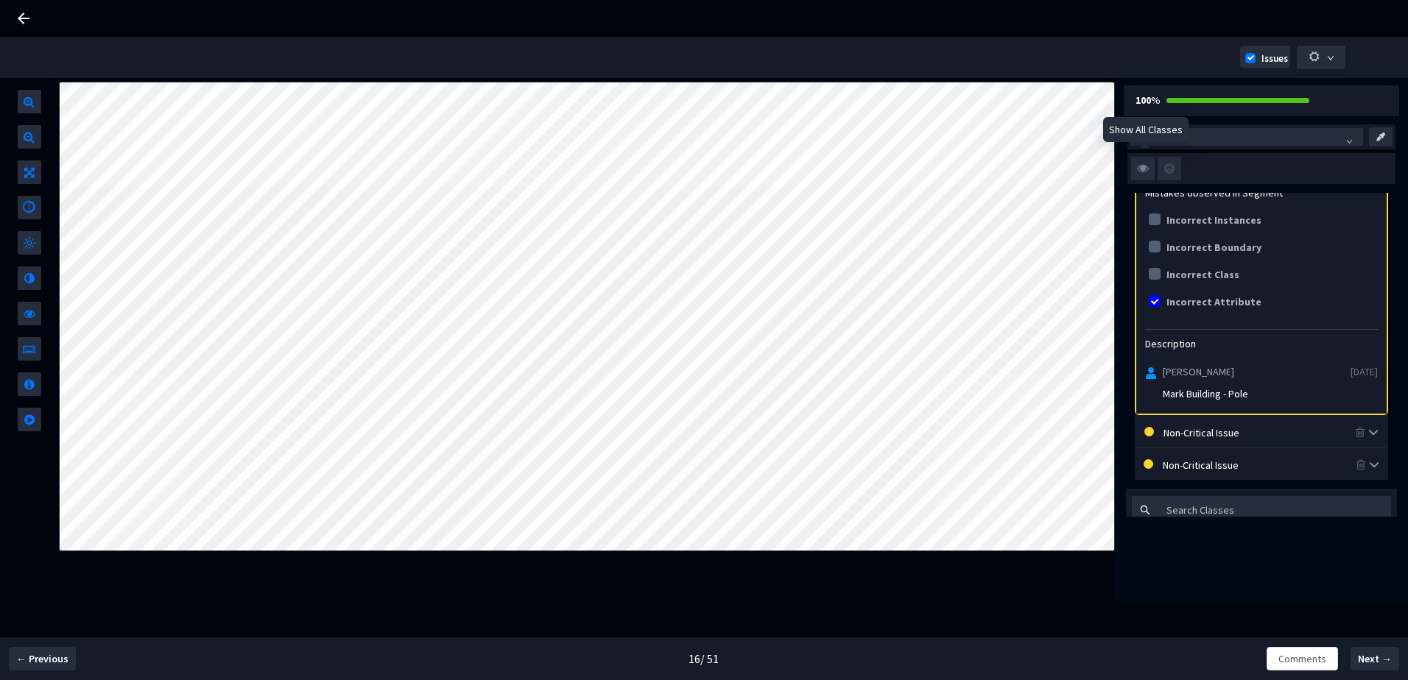
click at [1145, 166] on img at bounding box center [1143, 169] width 24 height 24
click at [0, 0] on input "checkbox" at bounding box center [0, 0] width 0 height 0
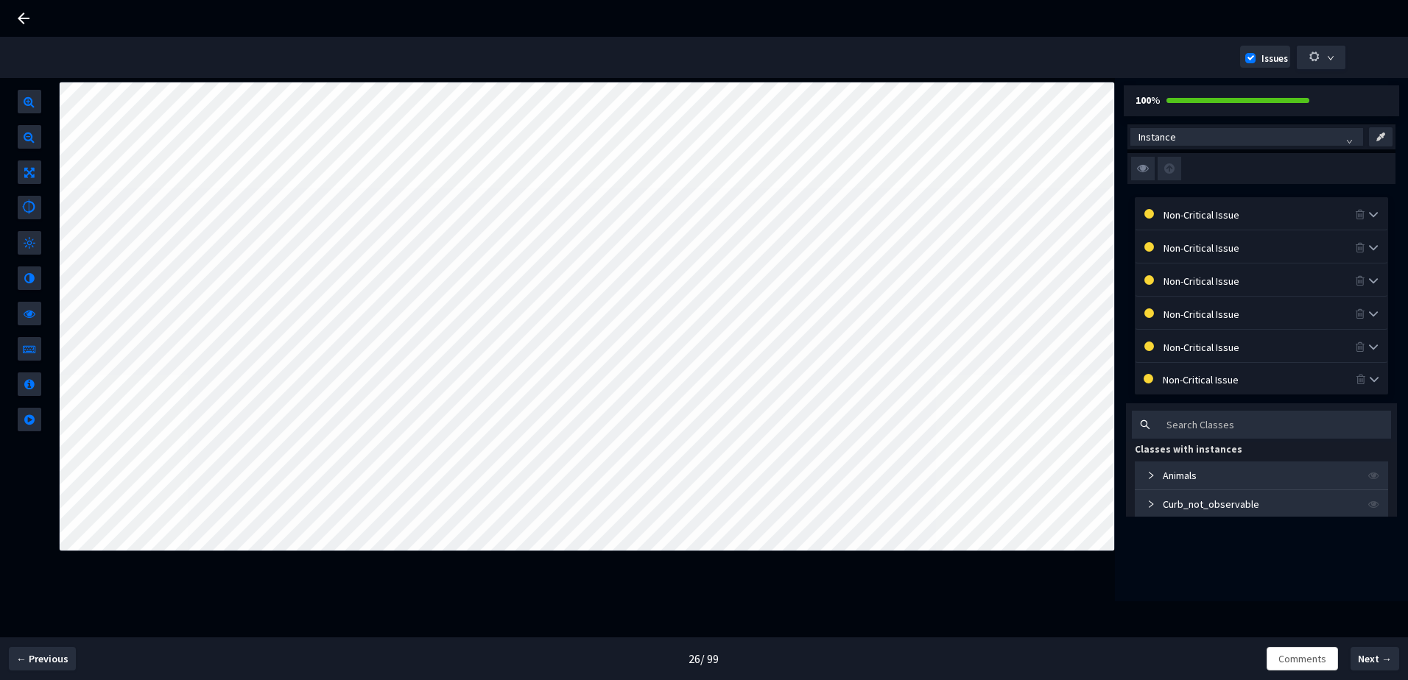
click at [1142, 162] on img at bounding box center [1143, 169] width 24 height 24
click at [0, 0] on input "checkbox" at bounding box center [0, 0] width 0 height 0
click at [1142, 163] on img at bounding box center [1143, 169] width 24 height 24
click at [0, 0] on input "checkbox" at bounding box center [0, 0] width 0 height 0
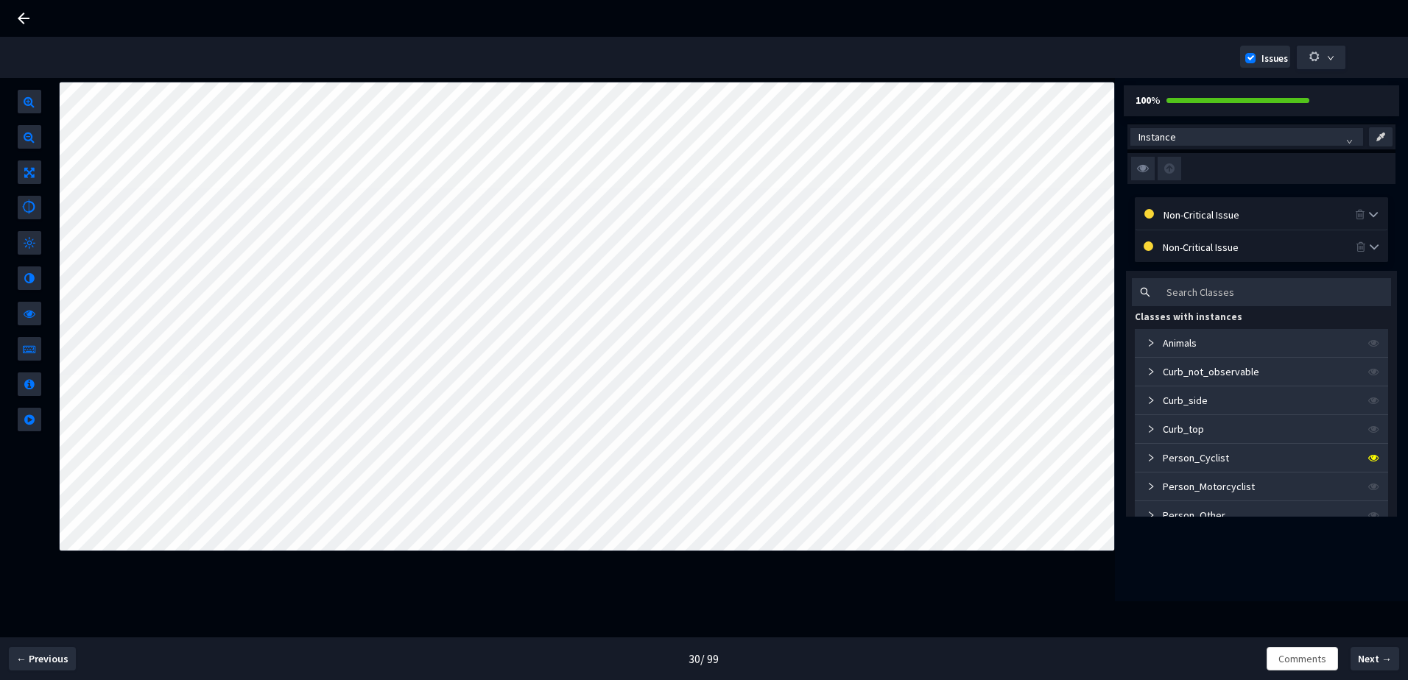
click at [1139, 163] on img at bounding box center [1143, 169] width 24 height 24
click at [0, 0] on input "checkbox" at bounding box center [0, 0] width 0 height 0
click at [1139, 163] on img at bounding box center [1143, 169] width 24 height 24
click at [0, 0] on input "checkbox" at bounding box center [0, 0] width 0 height 0
click at [1139, 163] on img at bounding box center [1143, 169] width 24 height 24
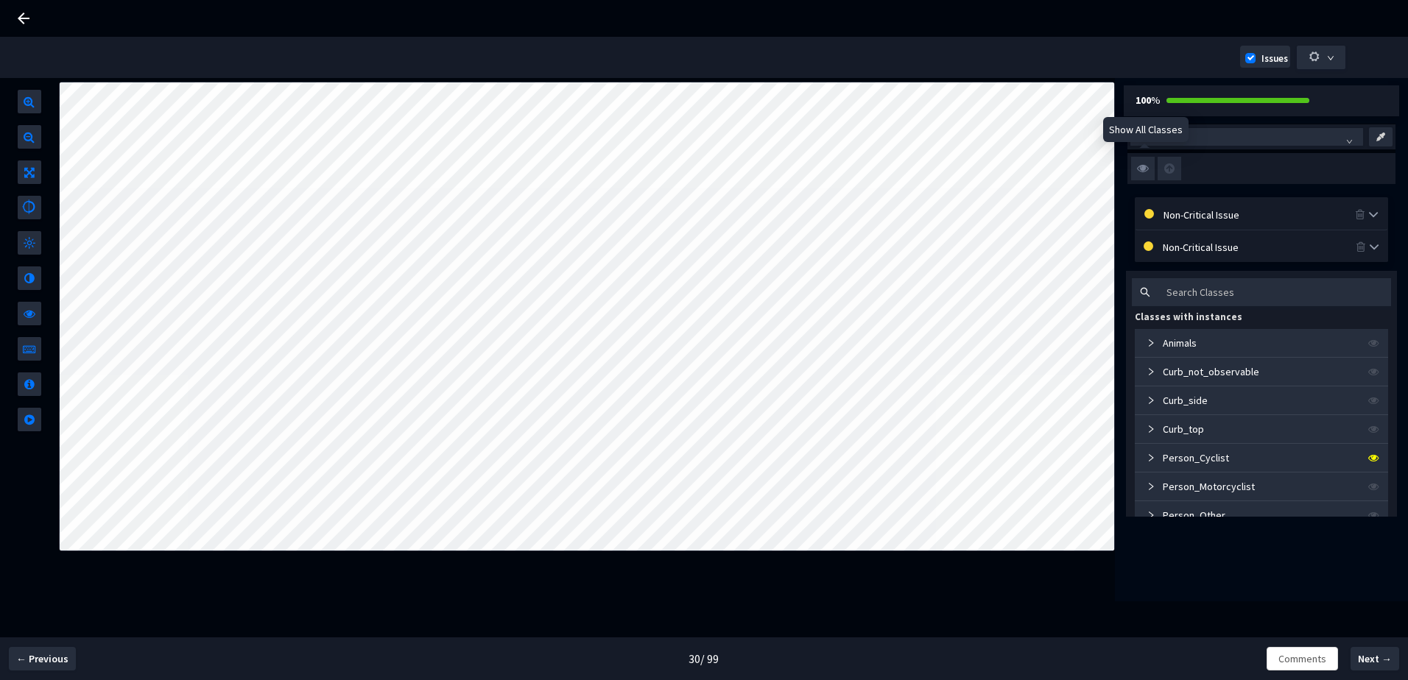
click at [0, 0] on input "checkbox" at bounding box center [0, 0] width 0 height 0
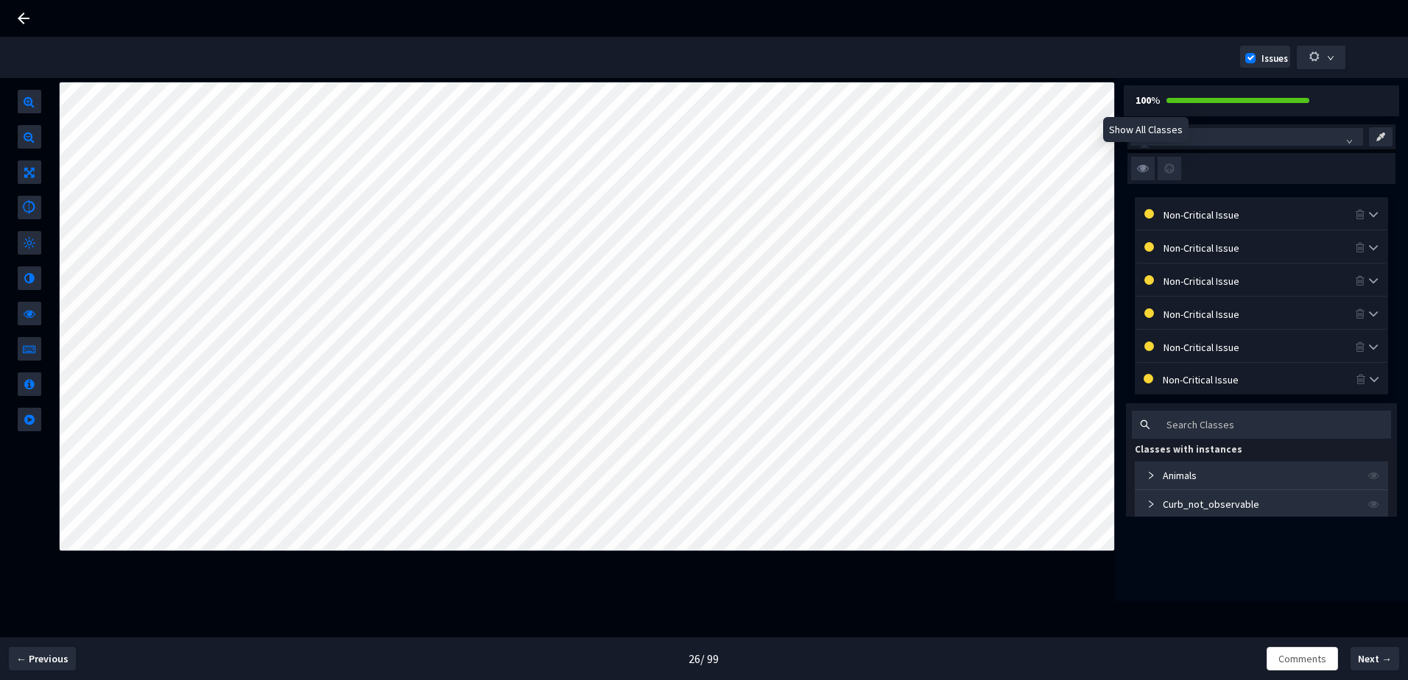
click at [1136, 163] on img at bounding box center [1143, 169] width 24 height 24
click at [0, 0] on input "checkbox" at bounding box center [0, 0] width 0 height 0
click at [1134, 167] on img at bounding box center [1143, 169] width 24 height 24
click at [0, 0] on input "checkbox" at bounding box center [0, 0] width 0 height 0
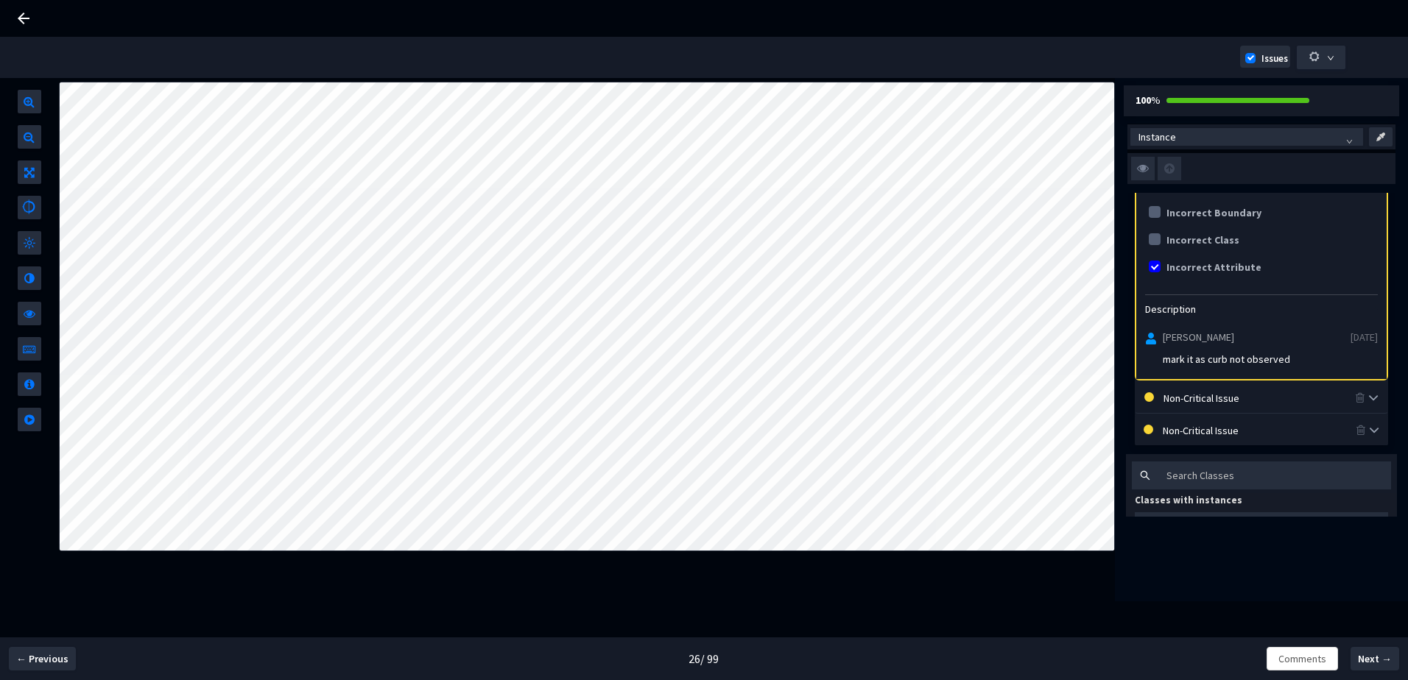
scroll to position [442, 0]
click at [1144, 155] on div at bounding box center [1262, 168] width 268 height 31
click at [1144, 163] on img at bounding box center [1143, 169] width 24 height 24
click at [0, 0] on input "checkbox" at bounding box center [0, 0] width 0 height 0
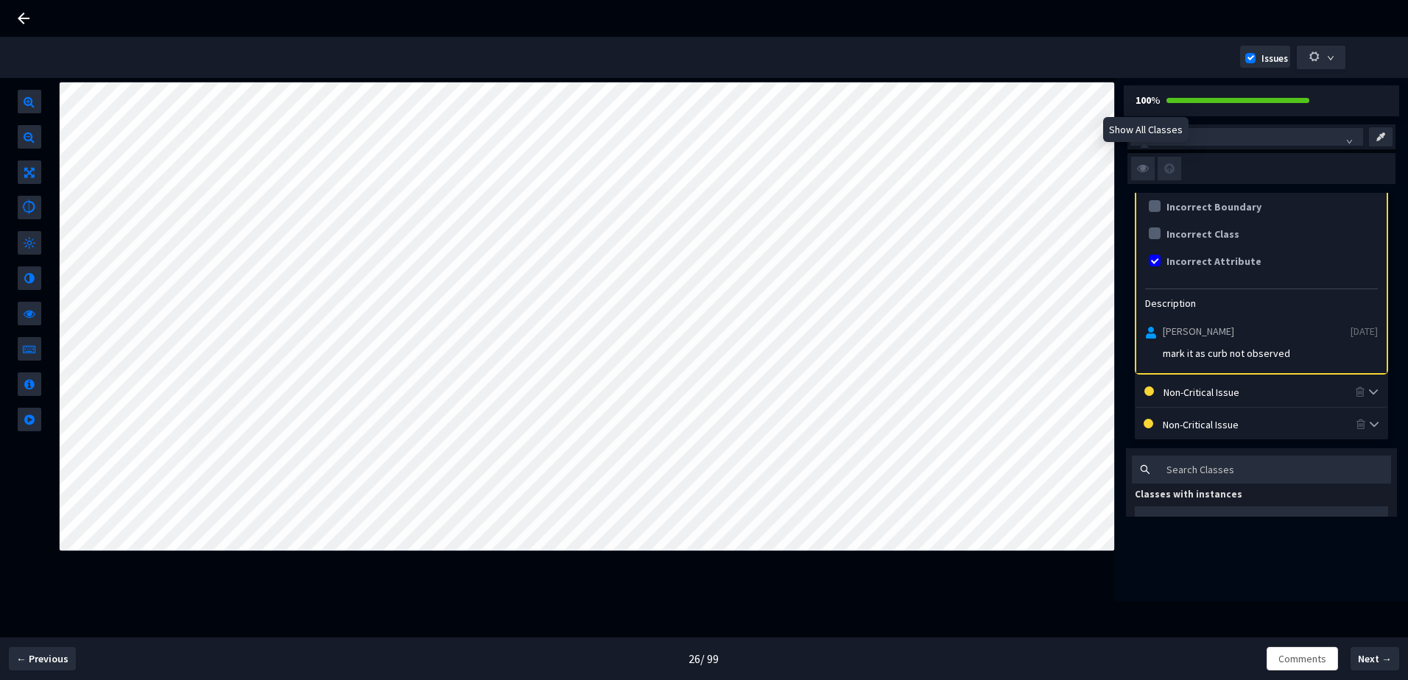
click at [1144, 163] on img at bounding box center [1143, 169] width 24 height 24
click at [0, 0] on input "checkbox" at bounding box center [0, 0] width 0 height 0
